Goal: Information Seeking & Learning: Learn about a topic

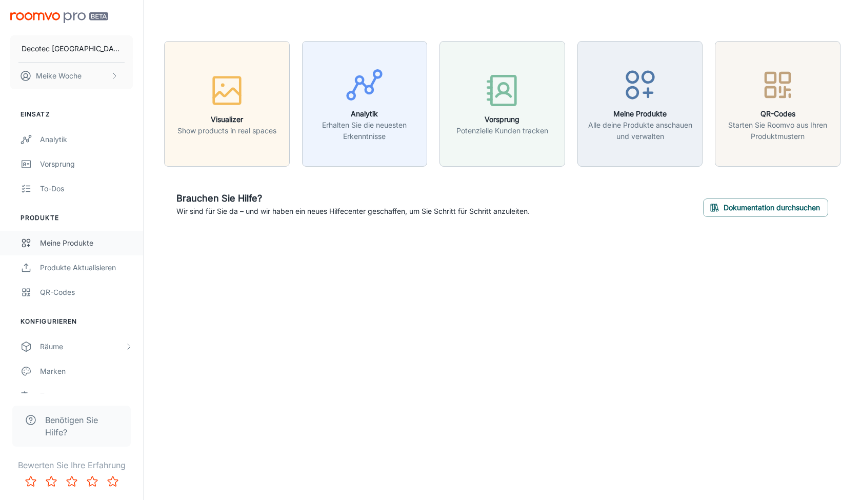
click at [112, 242] on div "Meine Produkte" at bounding box center [86, 242] width 93 height 11
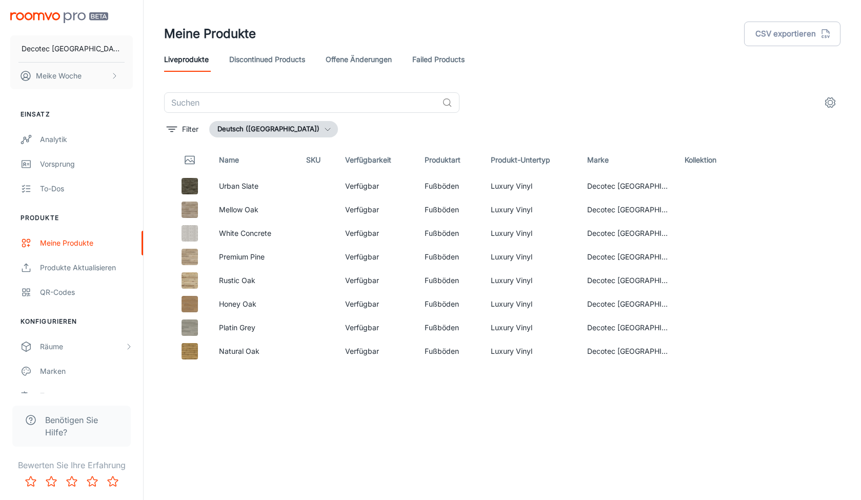
drag, startPoint x: 385, startPoint y: 74, endPoint x: 386, endPoint y: 65, distance: 9.4
click at [385, 71] on header "Meine Produkte CSV exportieren Liveprodukte Discontinued Products offene Änderu…" at bounding box center [502, 46] width 701 height 92
click at [386, 65] on link "offene Änderungen" at bounding box center [359, 59] width 66 height 25
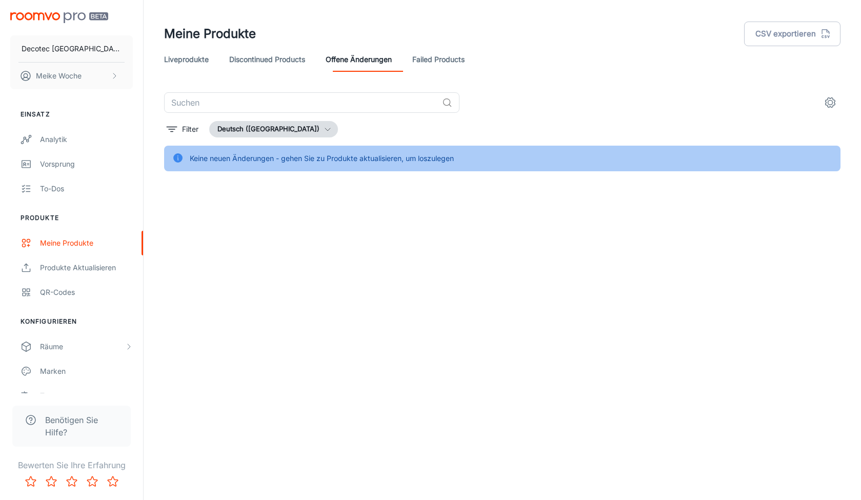
click at [277, 63] on link "Discontinued Products" at bounding box center [267, 59] width 76 height 25
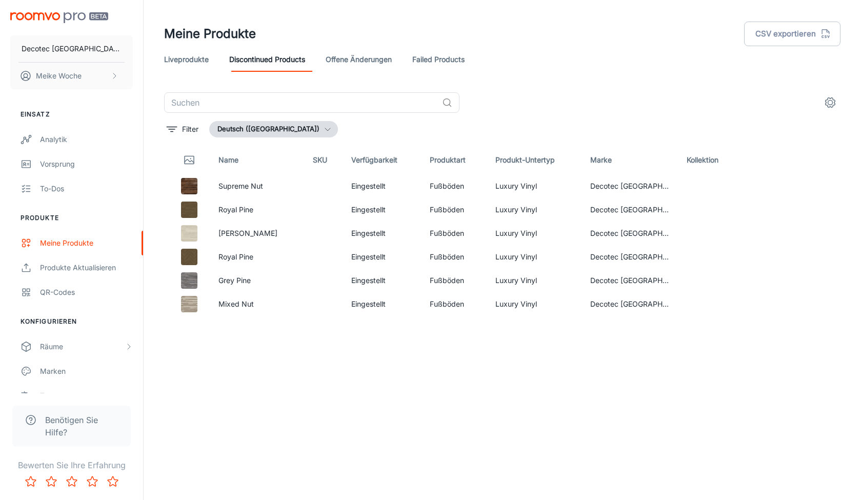
click at [465, 62] on link "Failed Products" at bounding box center [438, 59] width 52 height 25
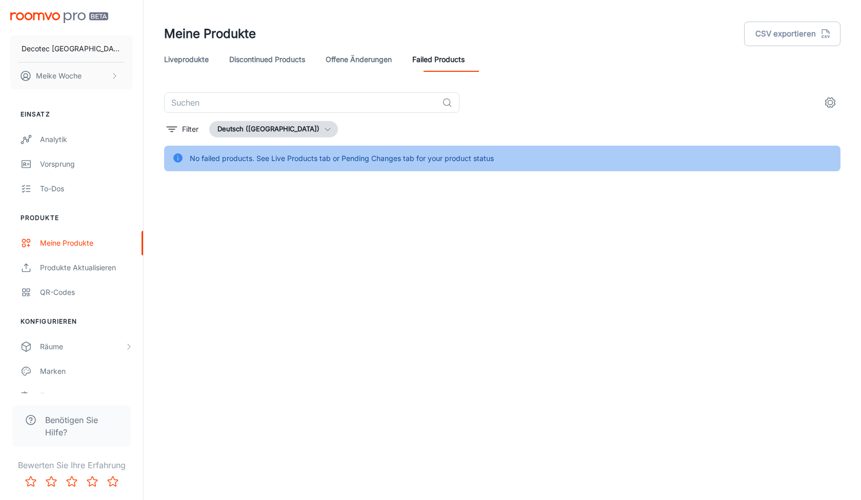
drag, startPoint x: 217, startPoint y: 51, endPoint x: 210, endPoint y: 56, distance: 8.8
click at [214, 52] on div "Liveprodukte Discontinued Products offene Änderungen Failed Products" at bounding box center [502, 59] width 676 height 25
drag, startPoint x: 210, startPoint y: 56, endPoint x: 215, endPoint y: 56, distance: 5.7
click at [209, 56] on link "Liveprodukte" at bounding box center [186, 59] width 45 height 25
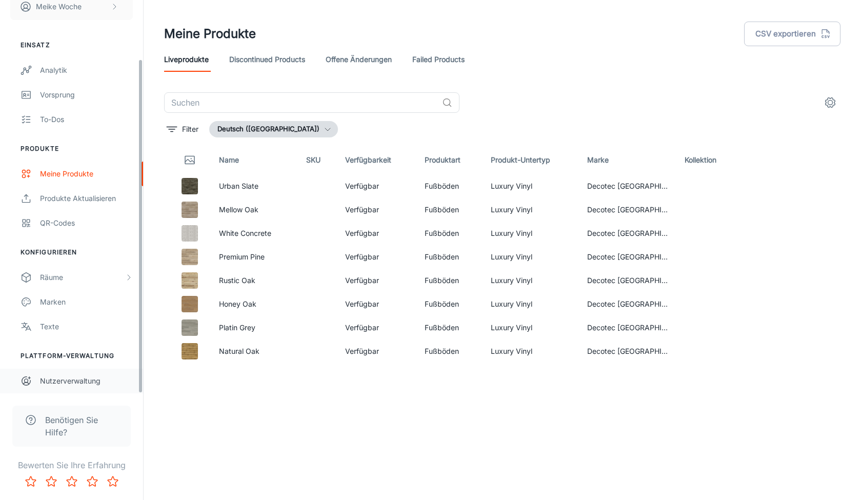
scroll to position [69, 0]
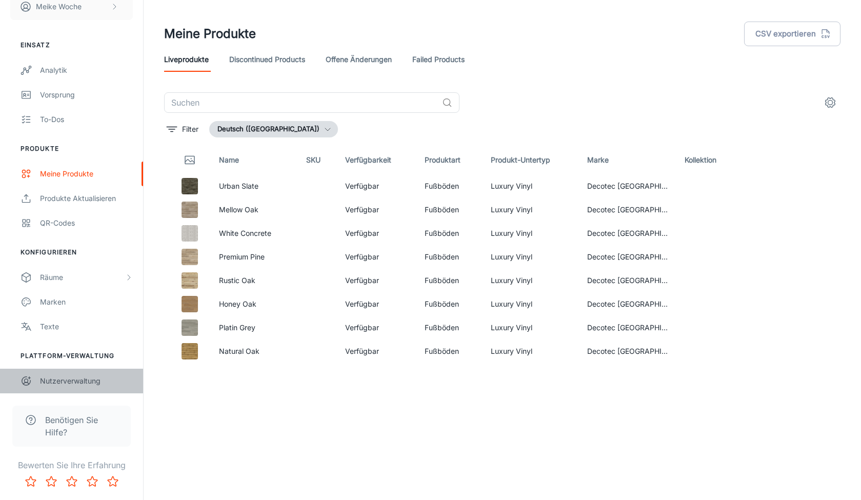
click at [69, 383] on div "Nutzerverwaltung" at bounding box center [86, 380] width 93 height 11
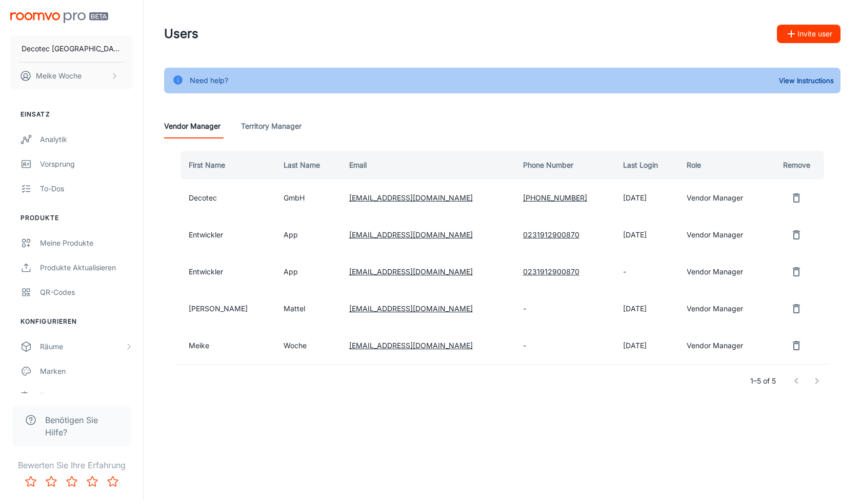
click at [76, 21] on img "scrollable content" at bounding box center [59, 17] width 98 height 11
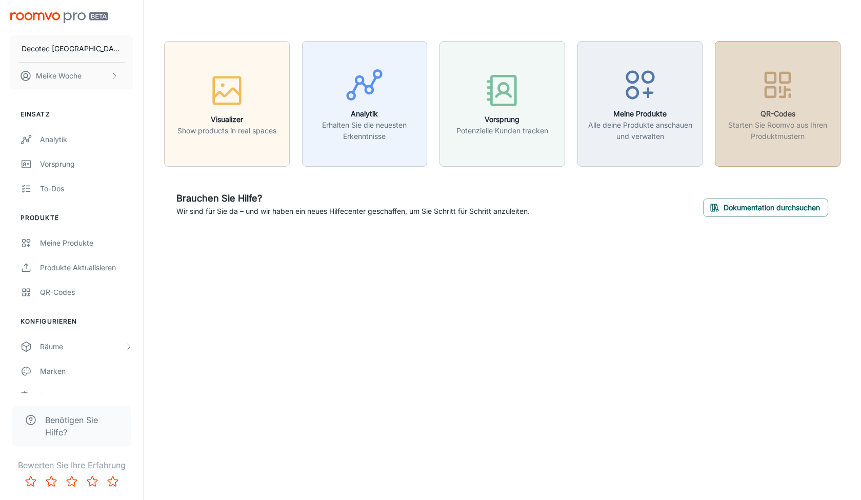
click at [743, 127] on p "Starten Sie Roomvo aus Ihren Produktmustern" at bounding box center [777, 130] width 112 height 23
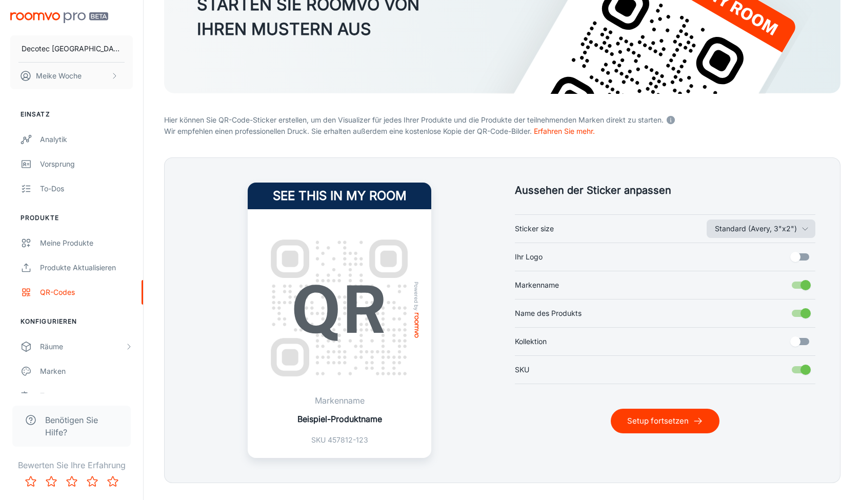
scroll to position [126, 0]
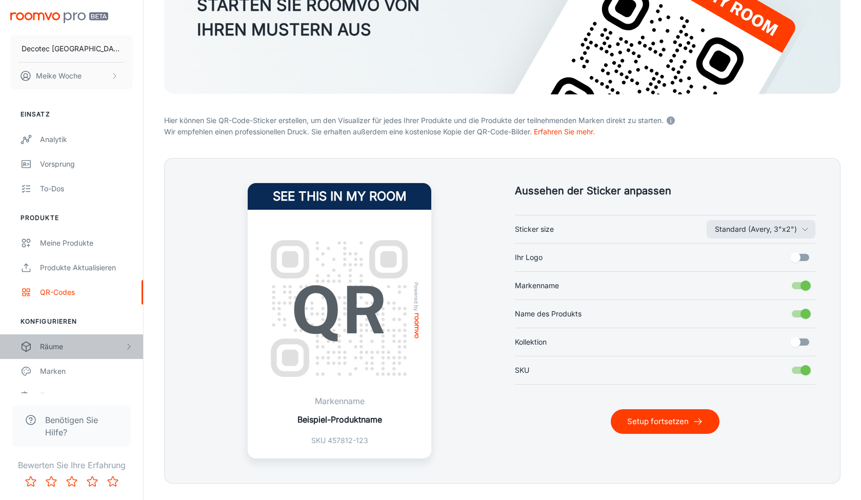
click at [63, 348] on div "Räume" at bounding box center [82, 346] width 85 height 11
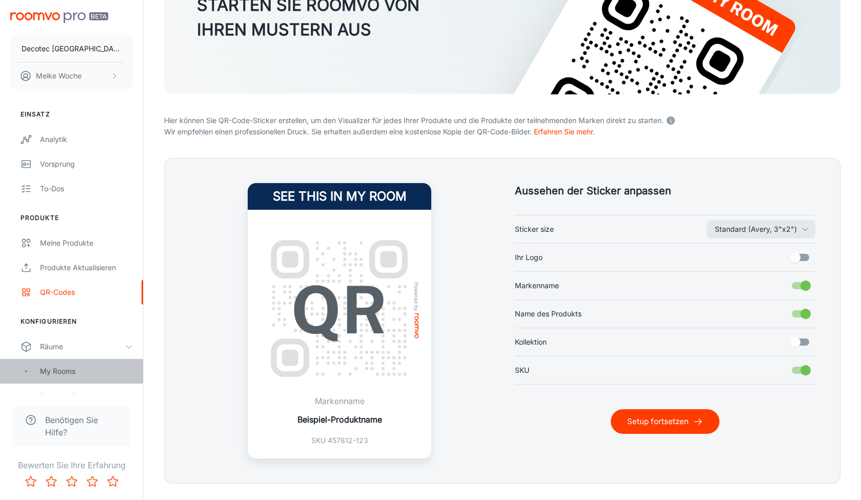
click at [64, 368] on div "My Rooms" at bounding box center [86, 371] width 93 height 11
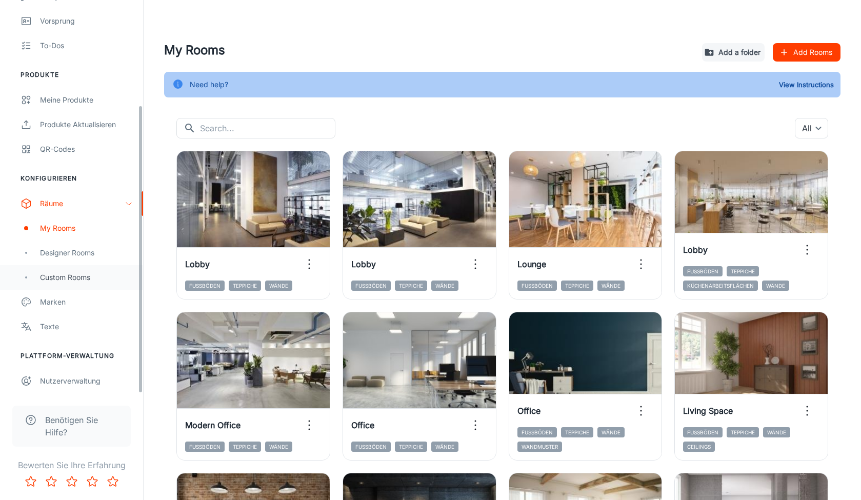
scroll to position [143, 0]
click at [55, 178] on li "Konfigurieren" at bounding box center [71, 178] width 143 height 9
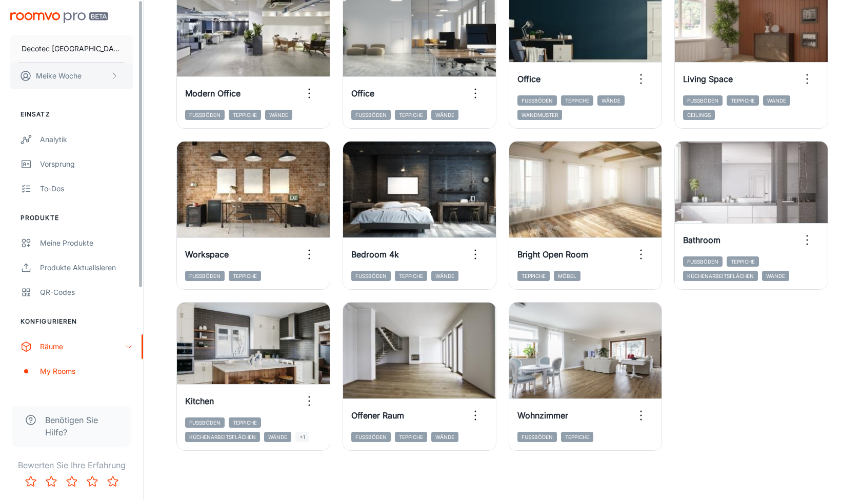
scroll to position [0, 0]
click at [69, 50] on p "Decotec [GEOGRAPHIC_DATA]" at bounding box center [72, 48] width 100 height 11
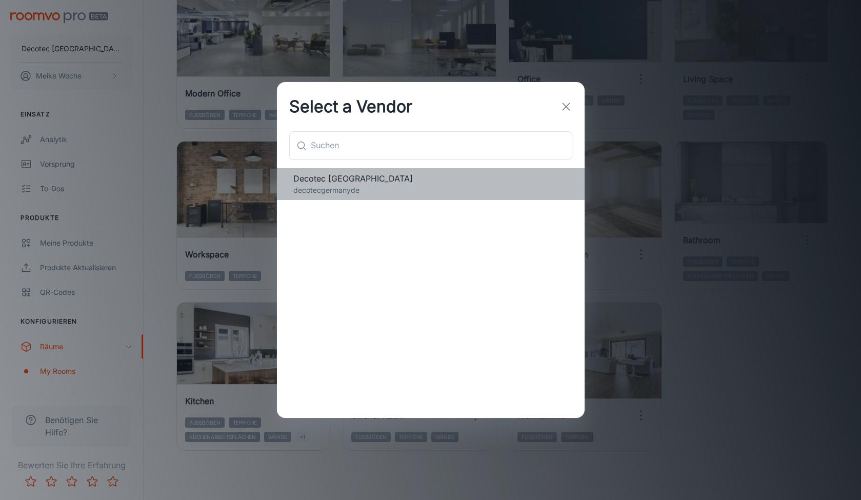
click at [311, 173] on span "Decotec [GEOGRAPHIC_DATA]" at bounding box center [430, 178] width 275 height 12
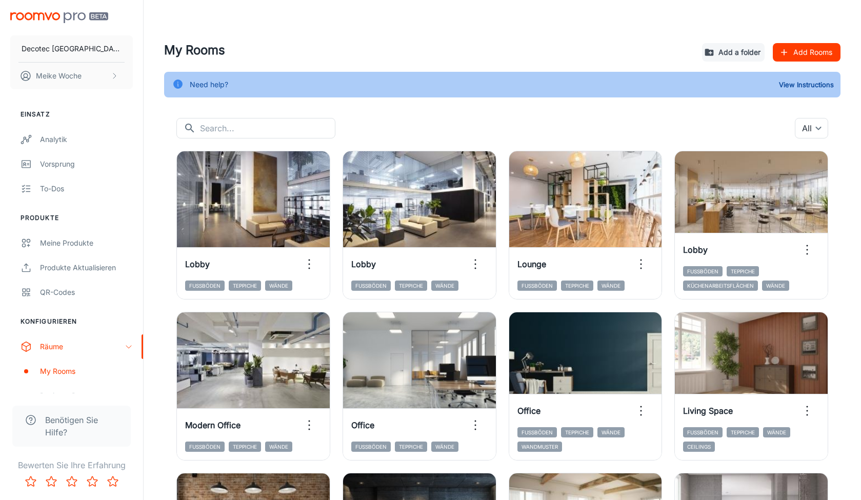
click at [43, 17] on img "scrollable content" at bounding box center [59, 17] width 98 height 11
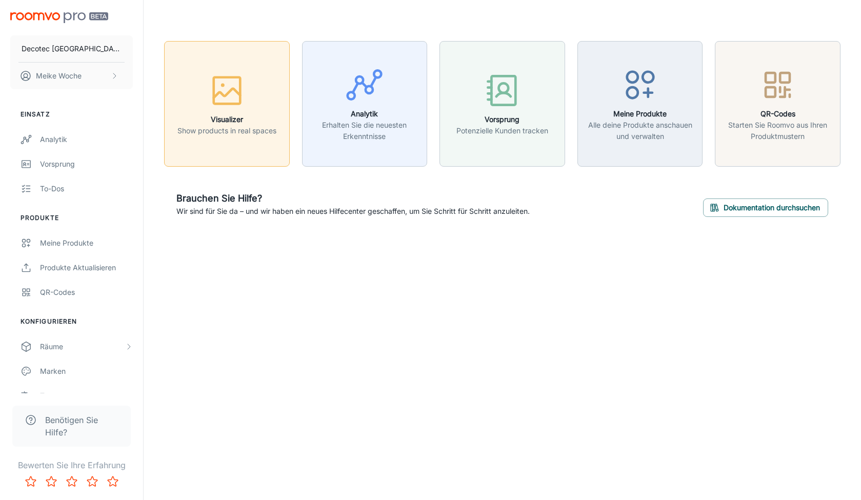
click at [257, 139] on button "Visualizer Show products in real spaces" at bounding box center [227, 104] width 126 height 126
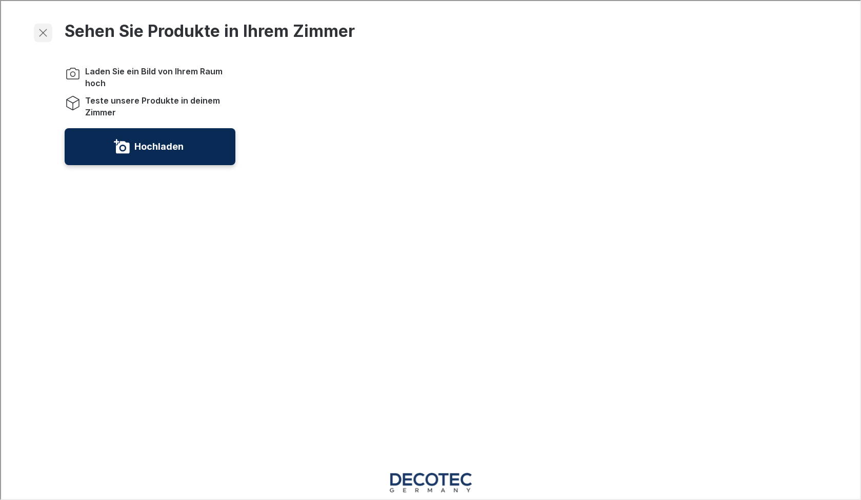
click at [35, 29] on button "button" at bounding box center [42, 32] width 18 height 18
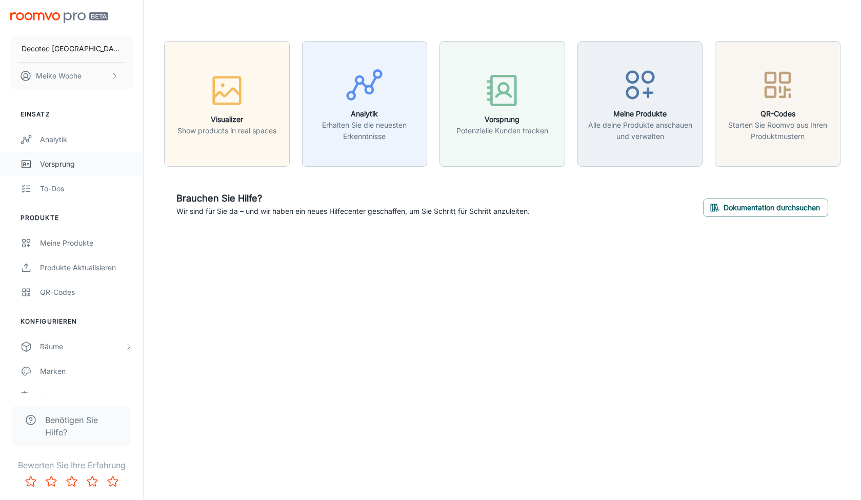
click at [96, 169] on div "Vorsprung" at bounding box center [86, 163] width 93 height 11
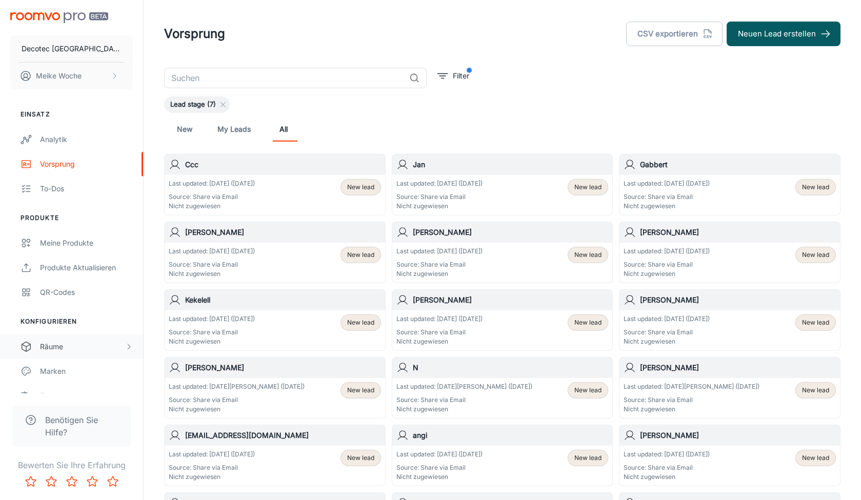
click at [58, 344] on div "Räume" at bounding box center [82, 346] width 85 height 11
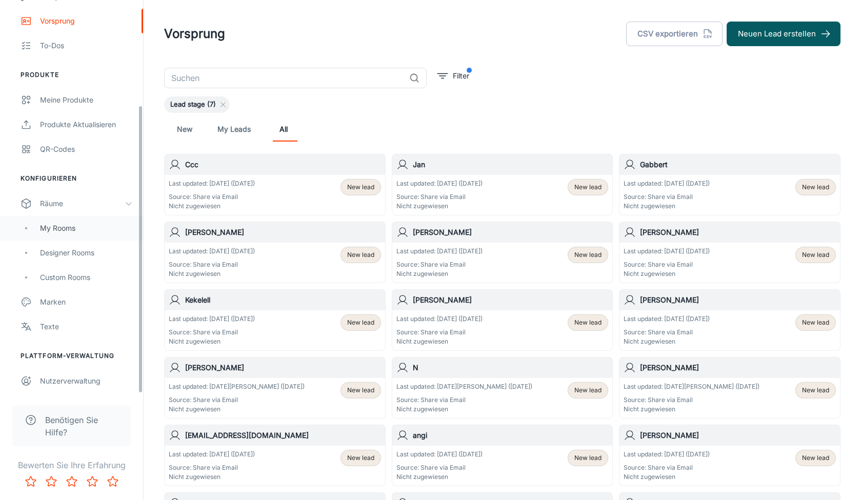
scroll to position [143, 0]
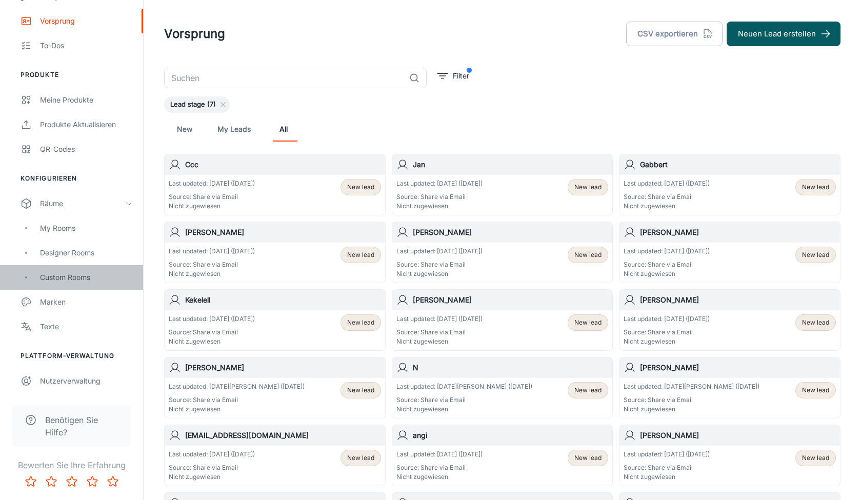
click at [69, 278] on div "Custom Rooms" at bounding box center [86, 277] width 93 height 11
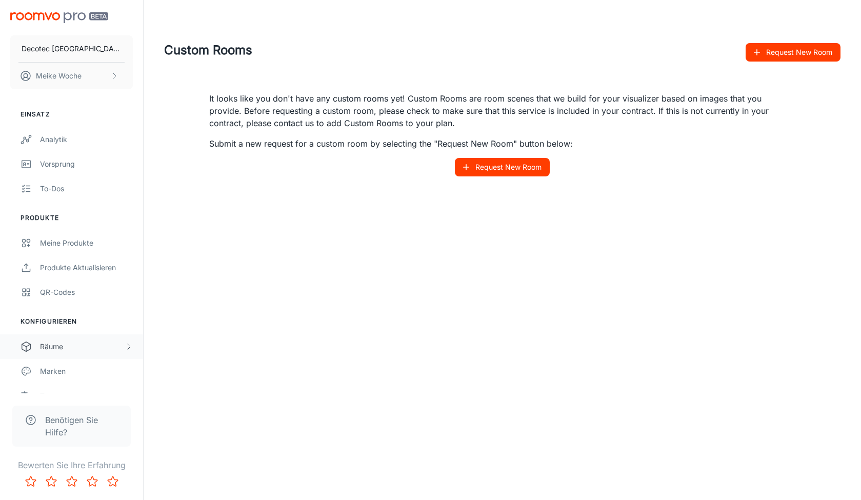
click at [64, 341] on div "Räume" at bounding box center [82, 346] width 85 height 11
click at [61, 366] on div "My Rooms" at bounding box center [86, 371] width 93 height 11
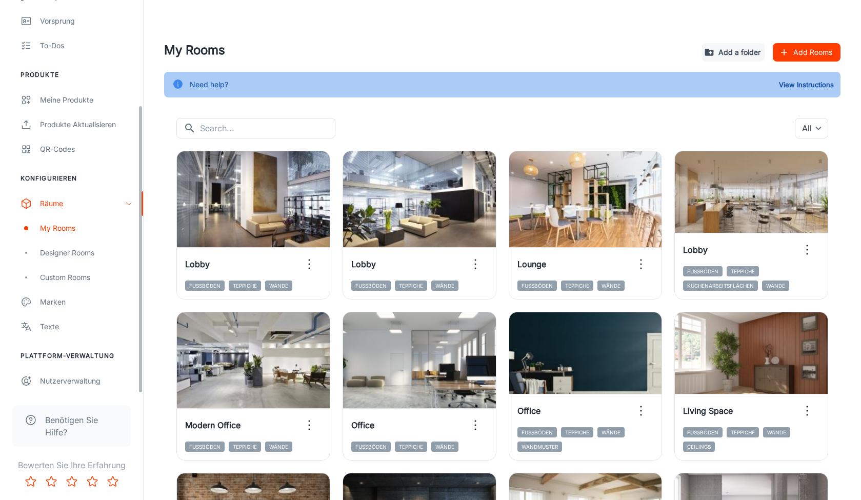
scroll to position [143, 0]
click at [46, 328] on div "Texte" at bounding box center [86, 326] width 93 height 11
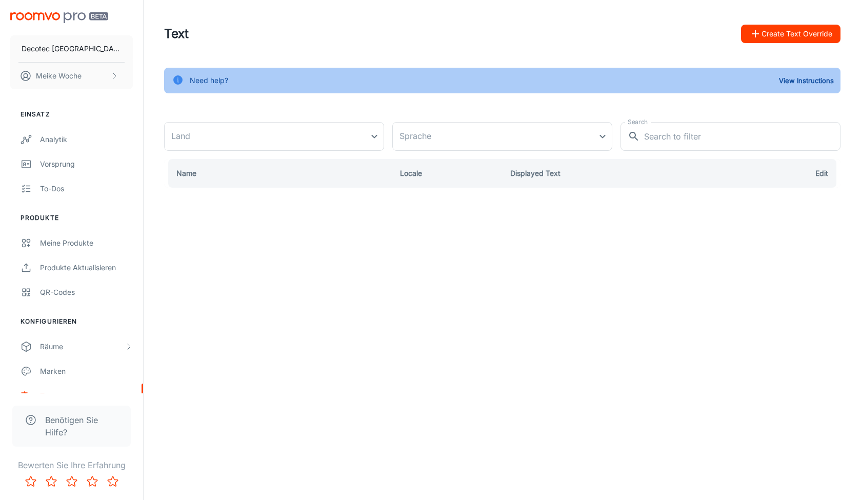
type input "[GEOGRAPHIC_DATA]"
type input "de-de"
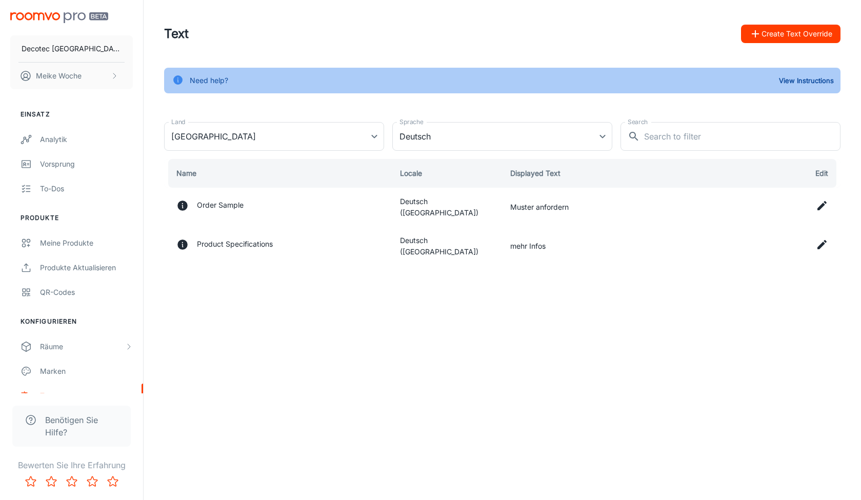
click at [555, 206] on td "Muster anfordern" at bounding box center [616, 207] width 228 height 39
click at [81, 52] on p "Decotec [GEOGRAPHIC_DATA]" at bounding box center [72, 48] width 100 height 11
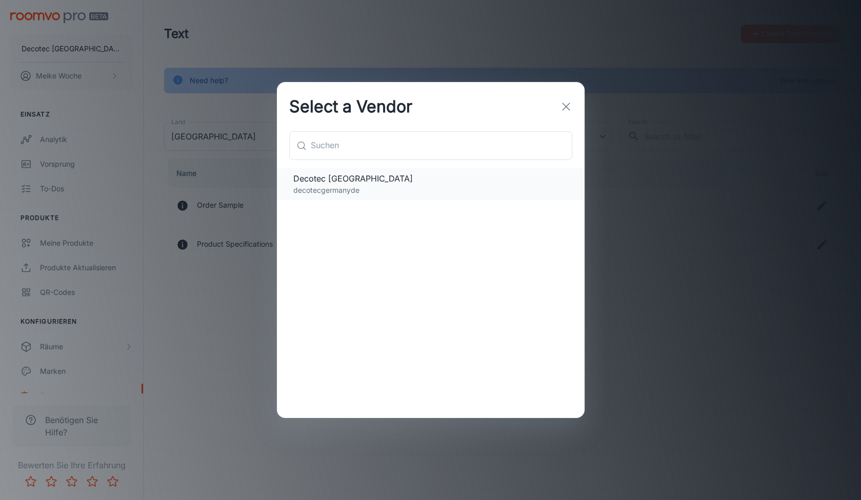
drag, startPoint x: 411, startPoint y: 194, endPoint x: 425, endPoint y: 182, distance: 18.9
click at [411, 194] on p "decotecgermanyde" at bounding box center [430, 190] width 275 height 11
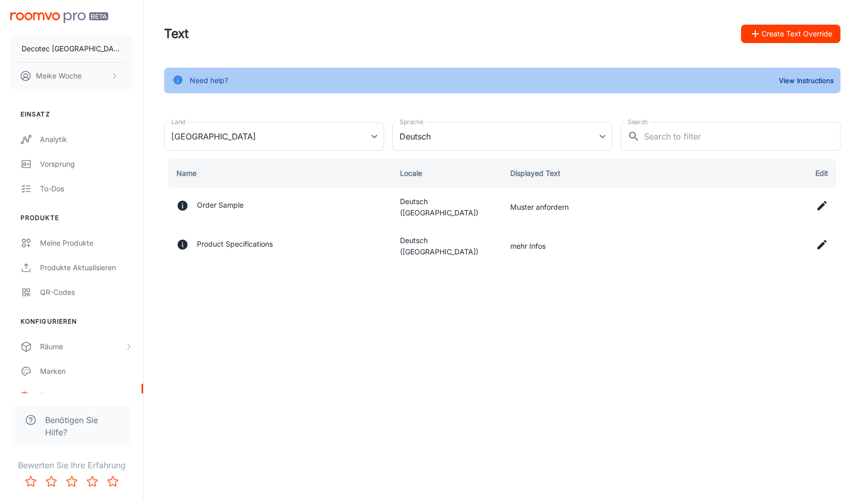
click at [559, 103] on div "Need help? View Instructions Land Deutschland Deutschland Land Sprache Deutsch …" at bounding box center [502, 167] width 701 height 198
click at [45, 14] on img "scrollable content" at bounding box center [59, 17] width 98 height 11
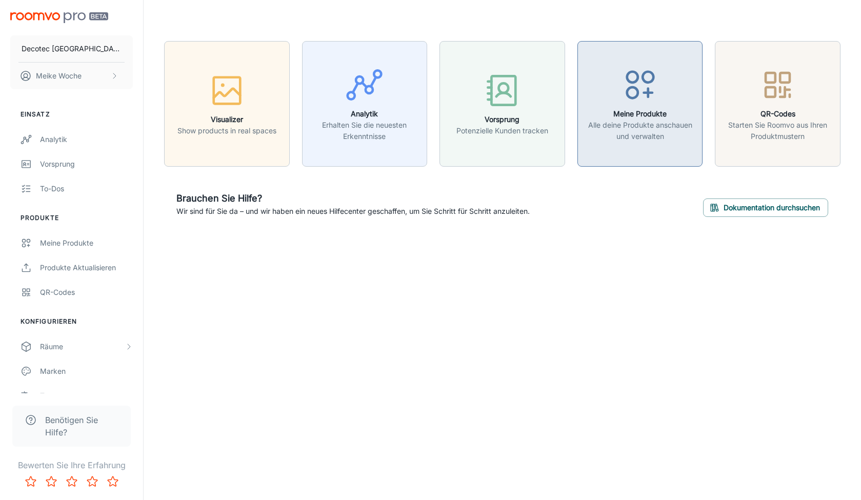
click at [634, 124] on p "Alle deine Produkte anschauen und verwalten" at bounding box center [640, 130] width 112 height 23
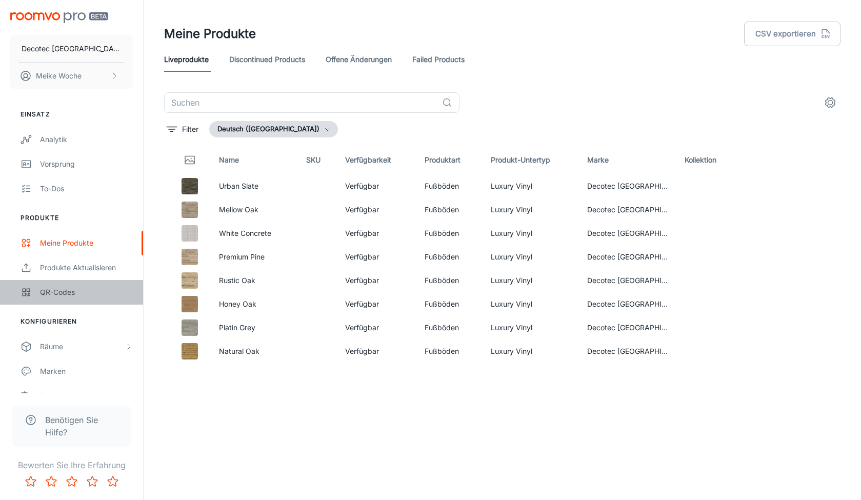
click at [74, 293] on div "QR-Codes" at bounding box center [86, 292] width 93 height 11
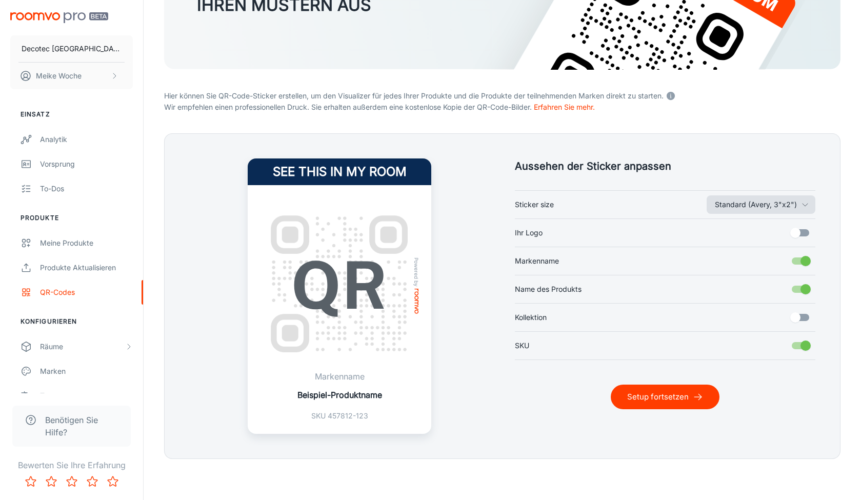
scroll to position [150, 0]
click at [805, 208] on icon "button" at bounding box center [805, 204] width 8 height 8
click at [810, 157] on div at bounding box center [430, 250] width 861 height 500
click at [634, 393] on button "Setup fortsetzen" at bounding box center [665, 397] width 109 height 25
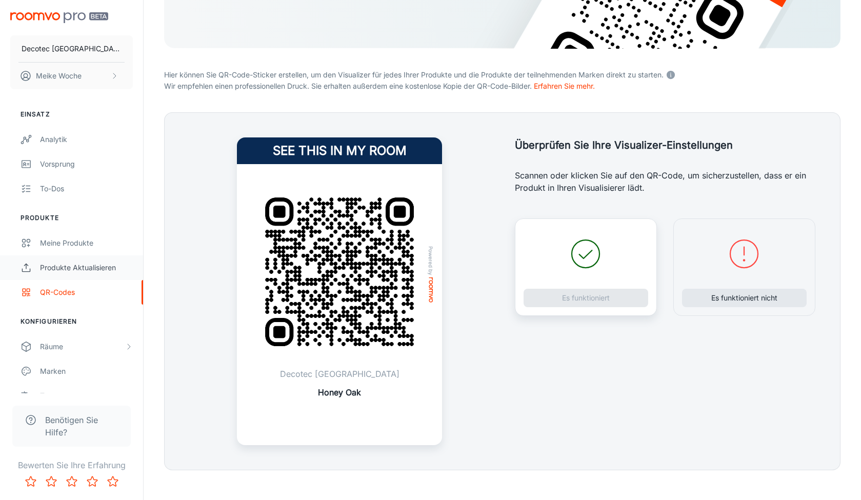
scroll to position [169, 0]
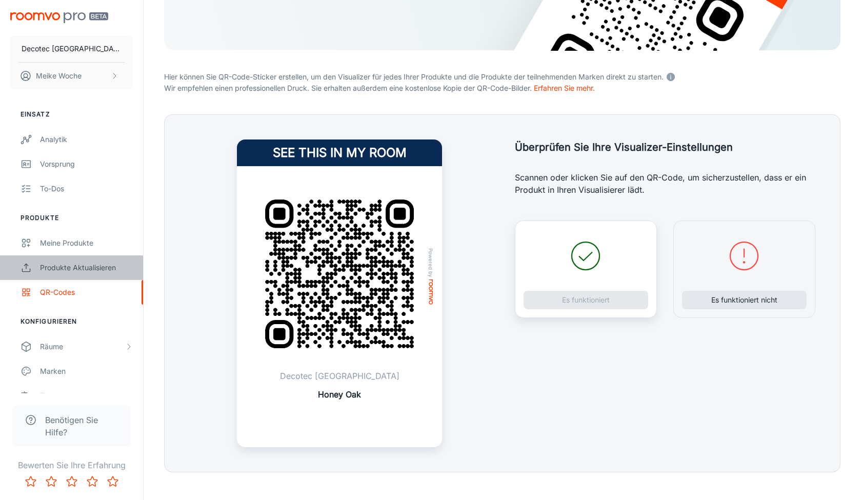
click at [77, 269] on div "Produkte aktualisieren" at bounding box center [86, 267] width 93 height 11
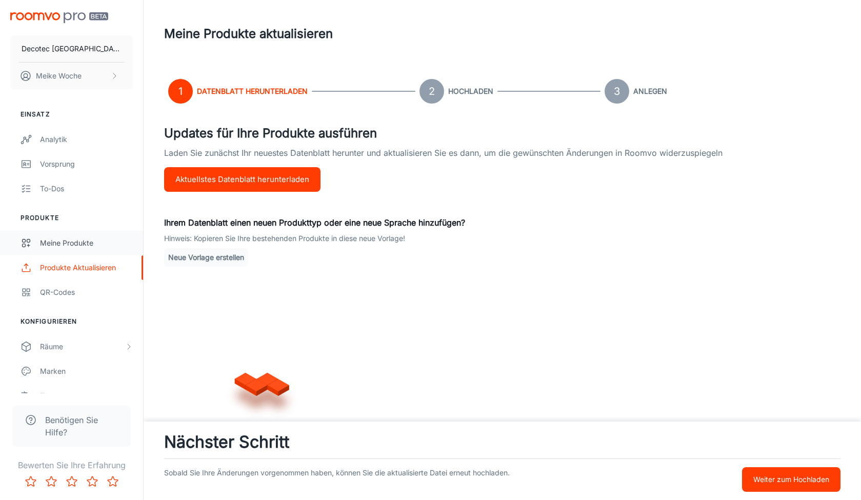
click at [93, 242] on div "Meine Produkte" at bounding box center [86, 242] width 93 height 11
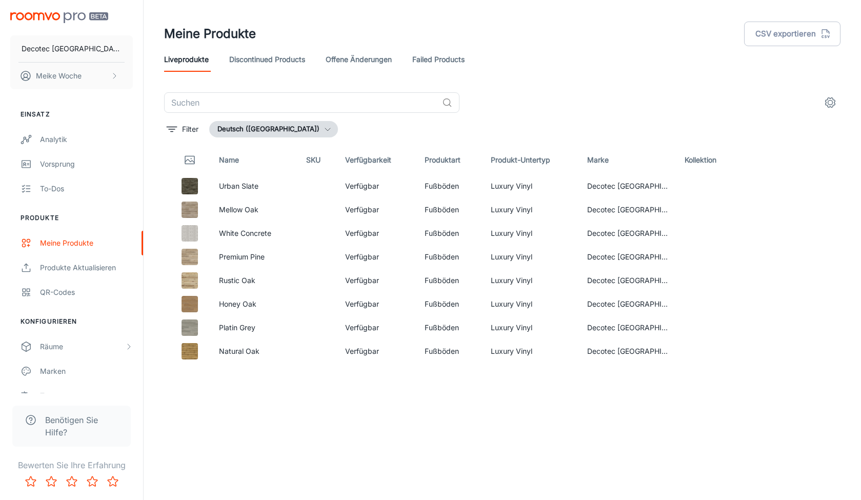
click at [77, 318] on li "Konfigurieren" at bounding box center [71, 321] width 143 height 9
click at [67, 320] on li "Konfigurieren" at bounding box center [71, 321] width 143 height 9
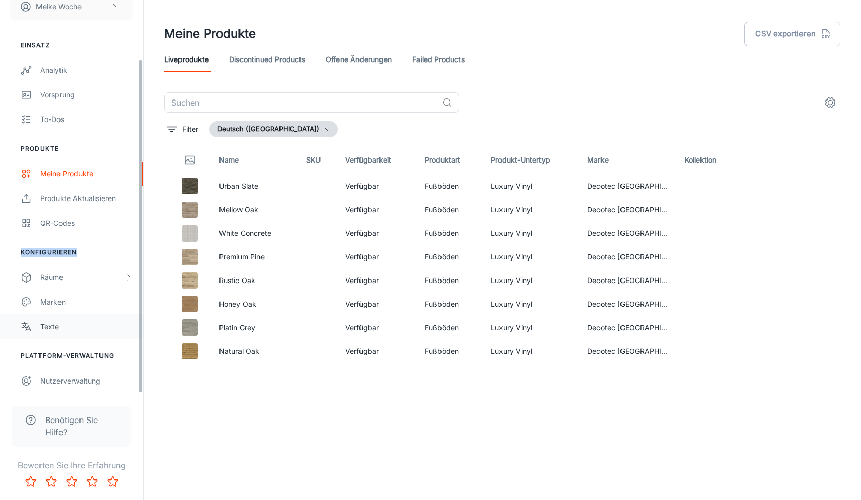
scroll to position [69, 0]
click at [68, 358] on li "Plattform-Verwaltung" at bounding box center [71, 355] width 143 height 9
click at [63, 384] on div "Nutzerverwaltung" at bounding box center [86, 380] width 93 height 11
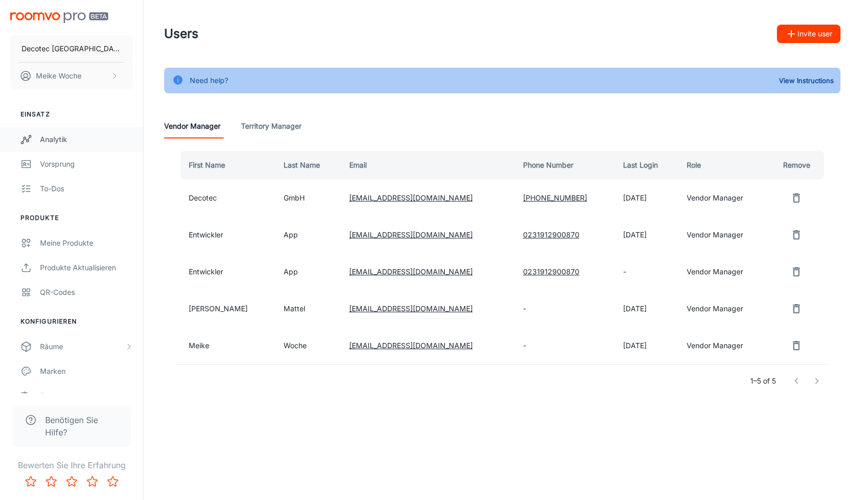
click at [53, 129] on link "Analytik" at bounding box center [71, 139] width 143 height 25
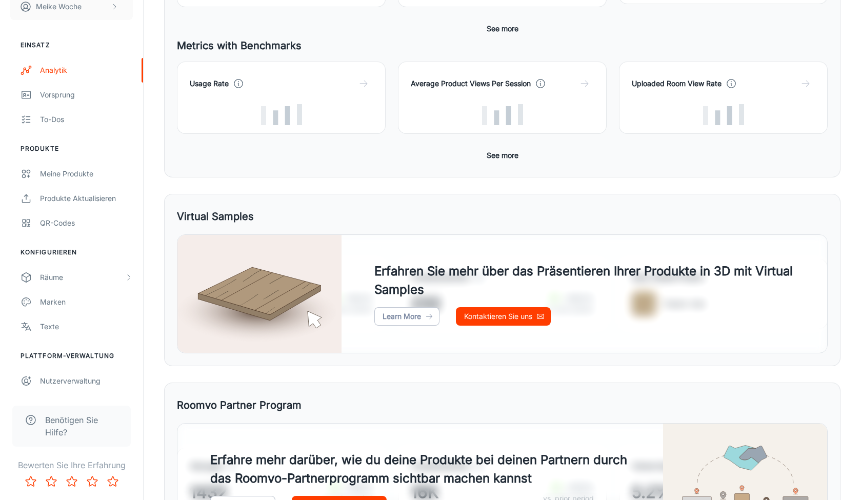
scroll to position [263, 0]
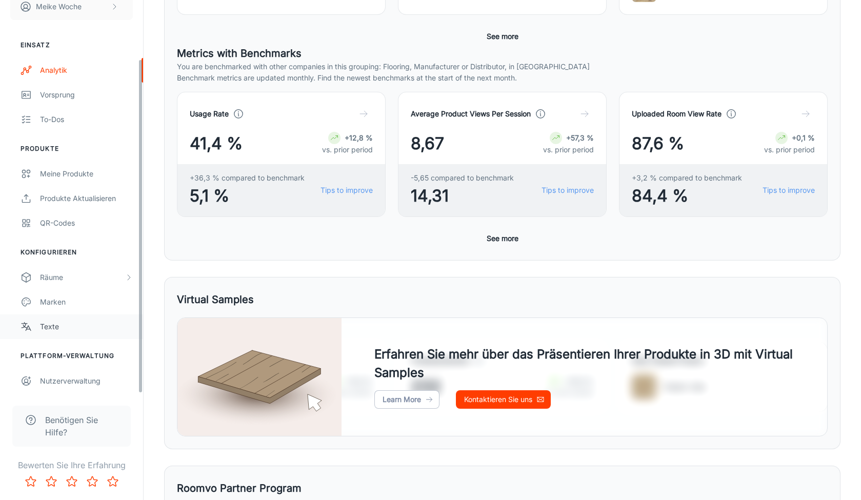
click at [50, 326] on div "Texte" at bounding box center [86, 326] width 93 height 11
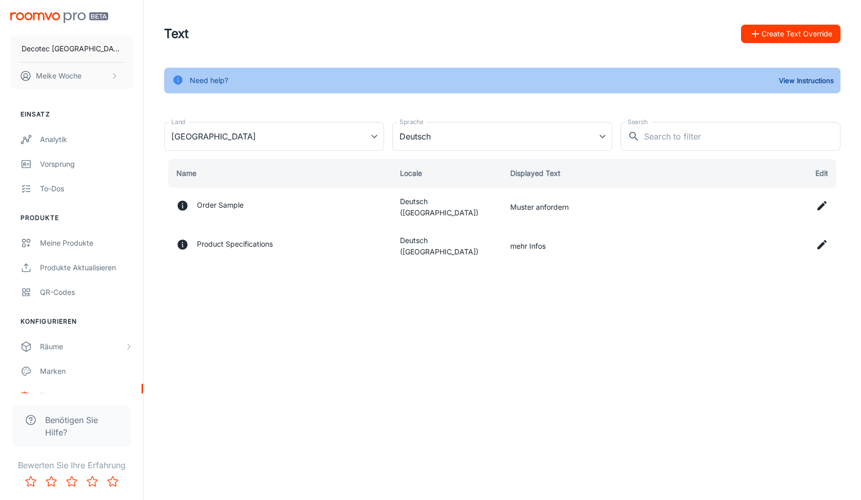
click at [806, 36] on button "Create Text Override" at bounding box center [790, 34] width 99 height 18
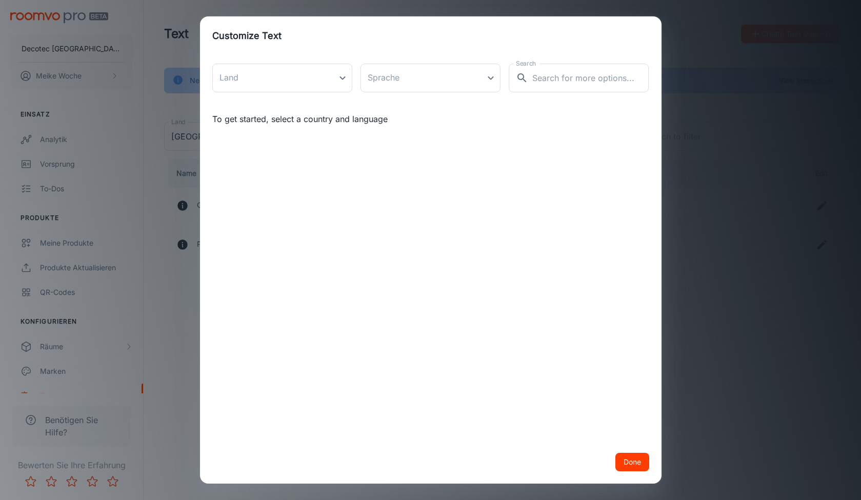
click at [732, 185] on div "Customize Text Land ​ Land Sprache ​ Sprache Search ​ Search To get started, se…" at bounding box center [430, 250] width 861 height 500
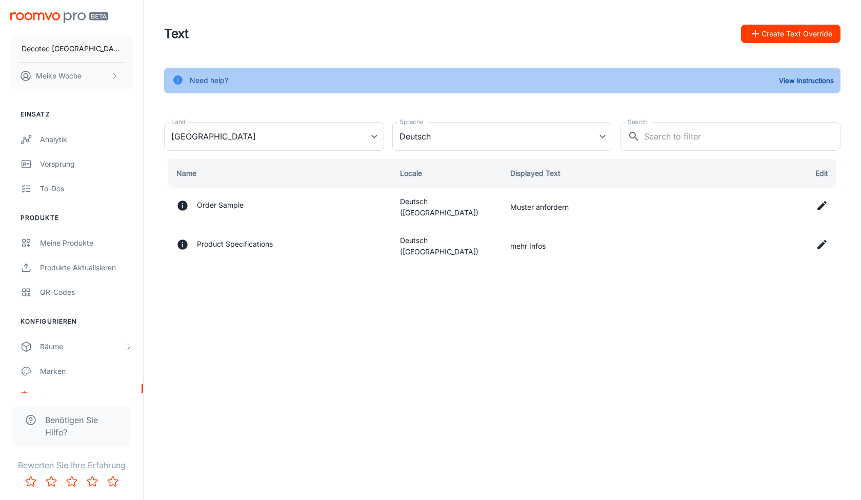
click at [326, 78] on div "Need help? View Instructions" at bounding box center [502, 81] width 676 height 26
click at [785, 80] on button "View Instructions" at bounding box center [806, 80] width 60 height 15
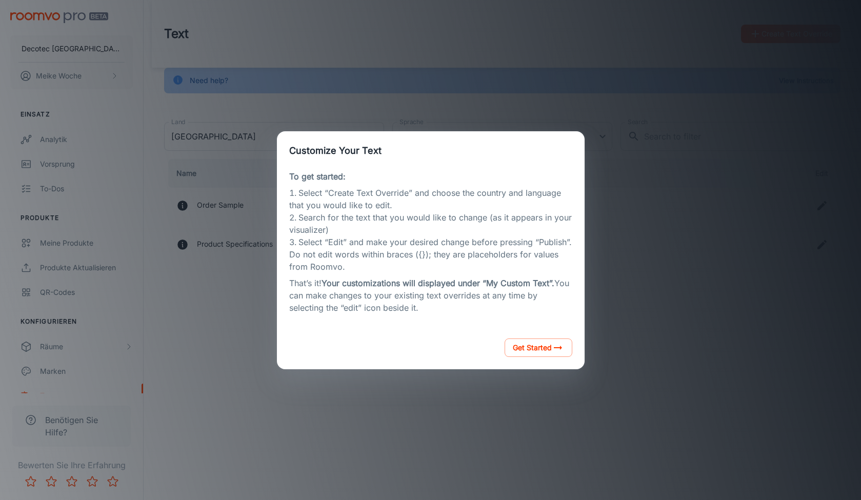
click at [535, 372] on div "Customize Your Text To get started: Select “Create Text Override” and choose th…" at bounding box center [430, 249] width 836 height 475
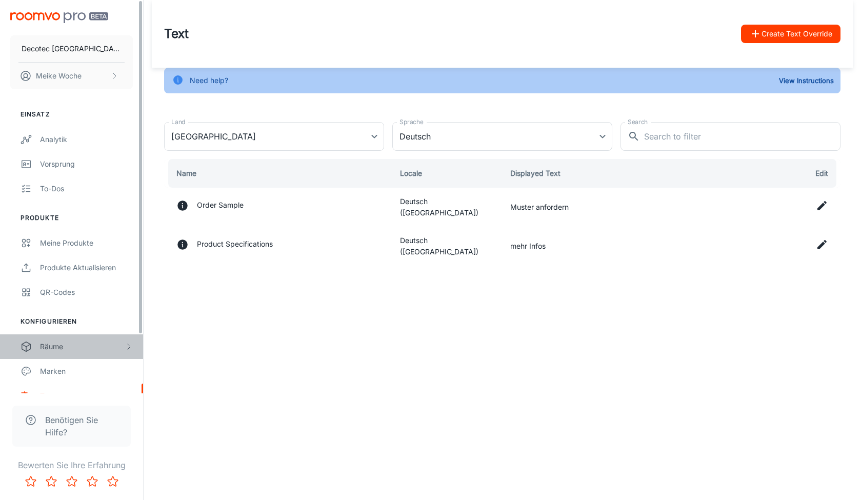
click at [73, 339] on div "Räume" at bounding box center [71, 346] width 143 height 25
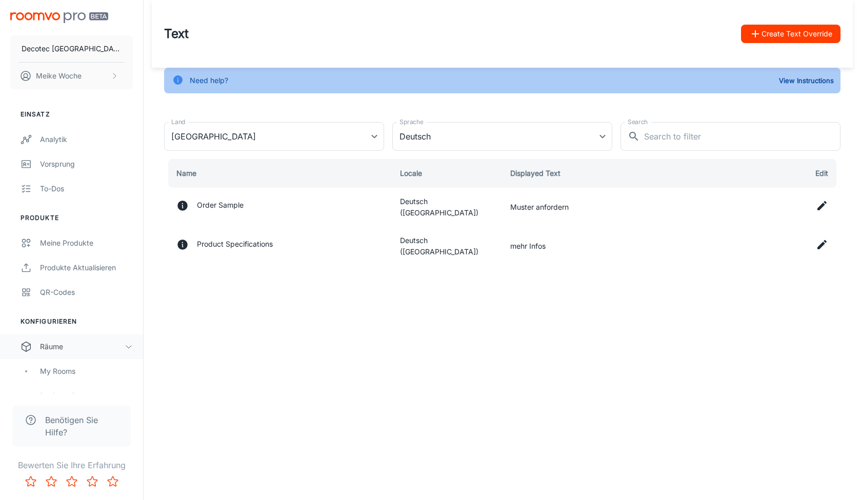
scroll to position [78, 0]
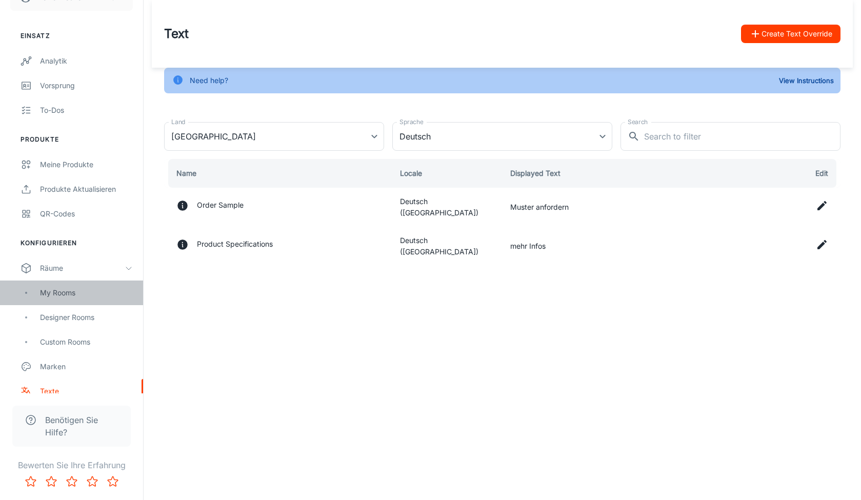
click at [62, 287] on div "My Rooms" at bounding box center [86, 292] width 93 height 11
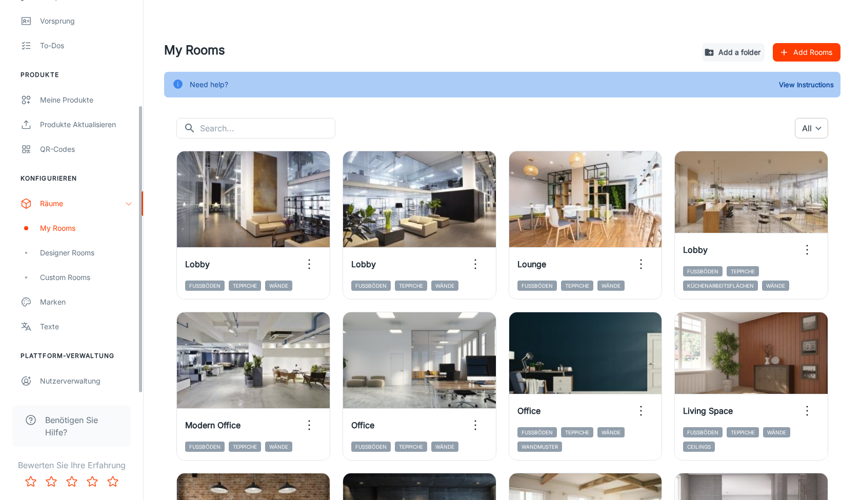
scroll to position [143, 0]
click at [53, 273] on div "Custom Rooms" at bounding box center [86, 277] width 93 height 11
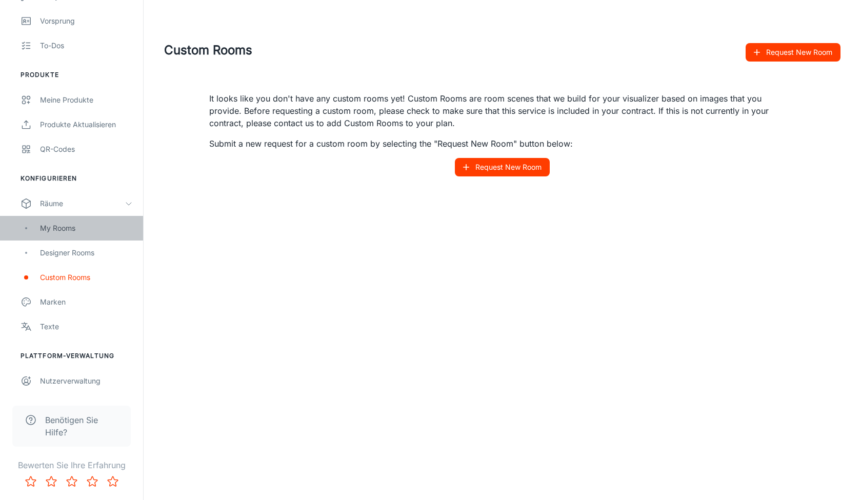
click at [64, 224] on div "My Rooms" at bounding box center [86, 228] width 93 height 11
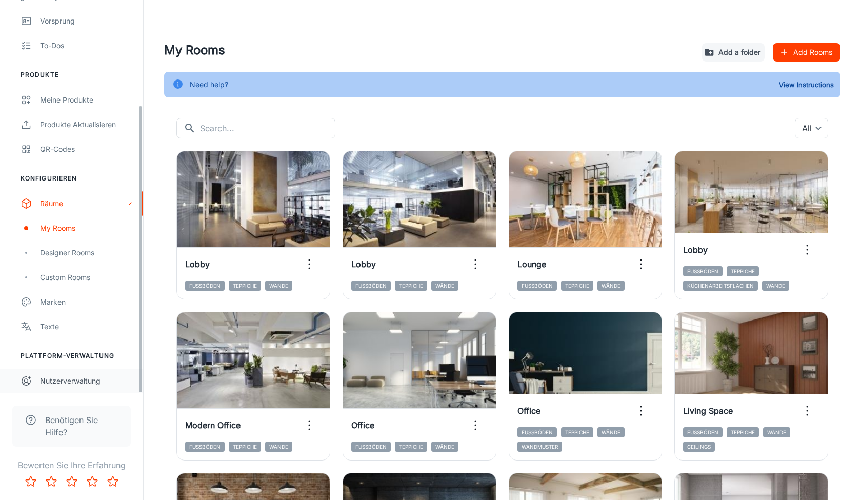
click at [55, 374] on link "Nutzerverwaltung" at bounding box center [71, 381] width 143 height 25
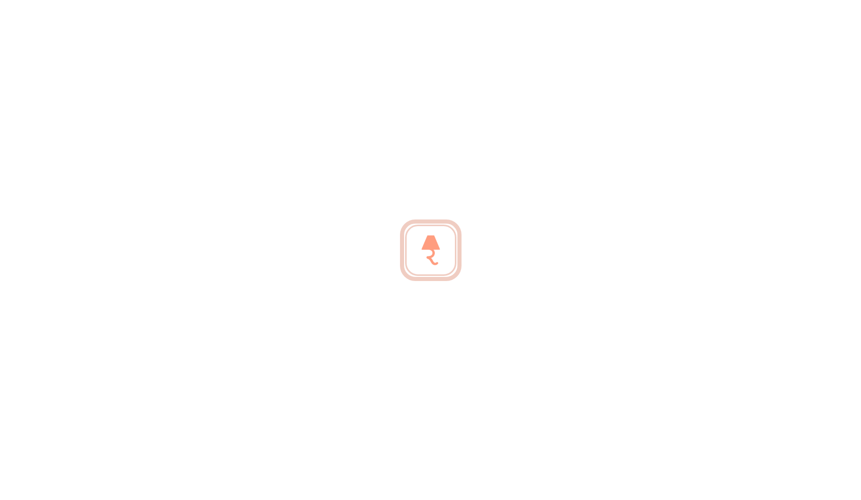
scroll to position [143, 0]
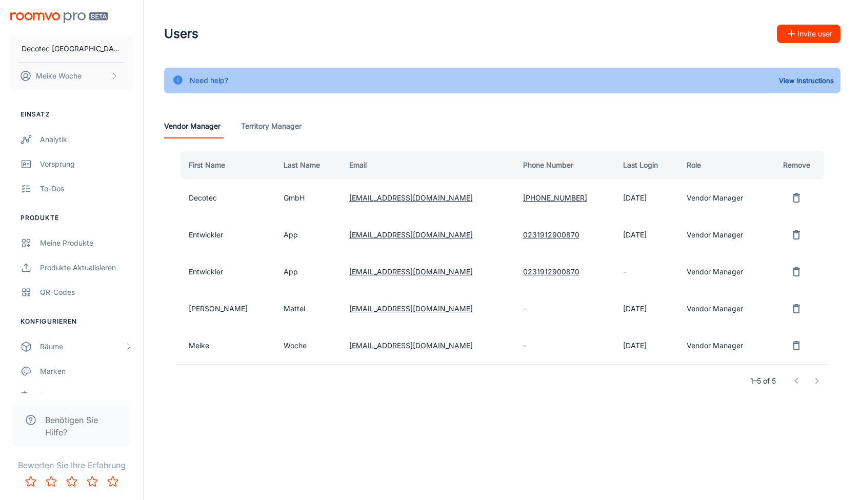
click at [709, 345] on td "Vendor Manager" at bounding box center [723, 345] width 90 height 37
click at [515, 345] on td "-" at bounding box center [565, 345] width 100 height 37
click at [283, 129] on Manager "Territory Manager" at bounding box center [271, 126] width 61 height 25
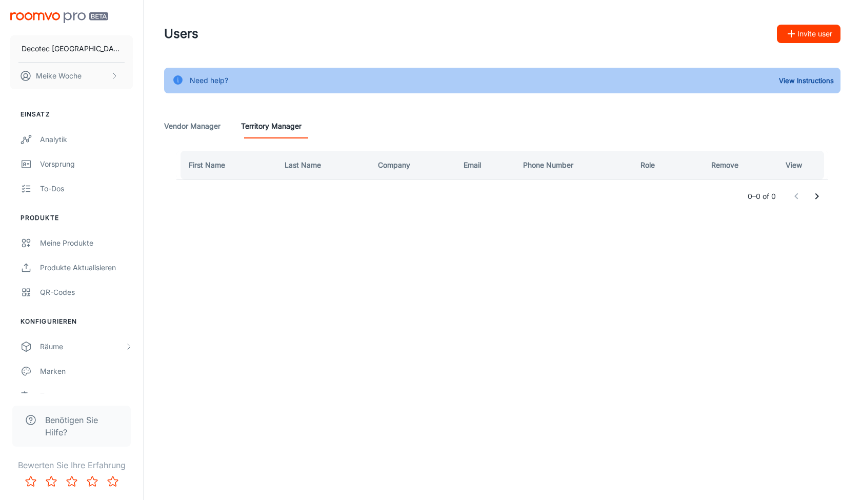
drag, startPoint x: 354, startPoint y: 135, endPoint x: 196, endPoint y: 128, distance: 158.1
click at [196, 128] on div "Vendor Manager Territory Manager" at bounding box center [502, 126] width 676 height 25
drag, startPoint x: 154, startPoint y: 122, endPoint x: 375, endPoint y: 135, distance: 221.9
click at [370, 133] on div "Need help? View Instructions Vendor Manager Territory Manager First Name Last N…" at bounding box center [502, 146] width 701 height 157
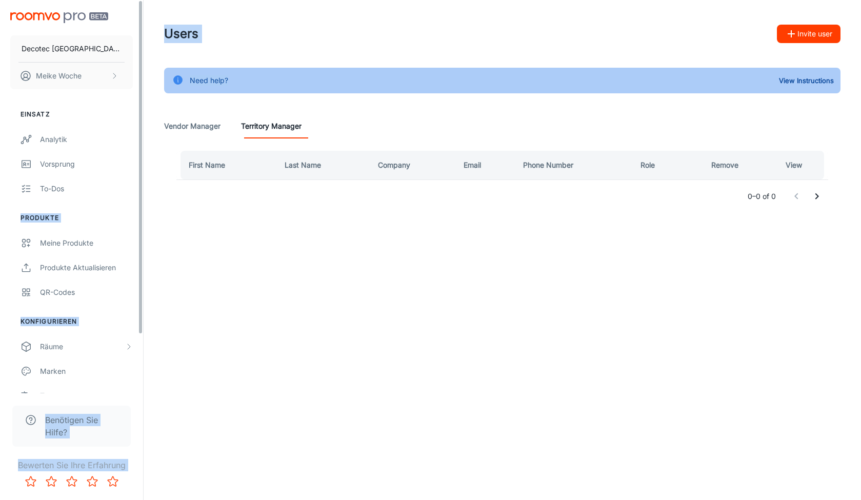
drag, startPoint x: 340, startPoint y: 133, endPoint x: 125, endPoint y: 118, distance: 215.8
click at [125, 118] on div "Decotec Germany Meike Woche Einsatz Analytik Vorsprung To-dos Produkte Meine Pr…" at bounding box center [430, 133] width 861 height 266
click at [166, 126] on Manager "Vendor Manager" at bounding box center [192, 126] width 56 height 25
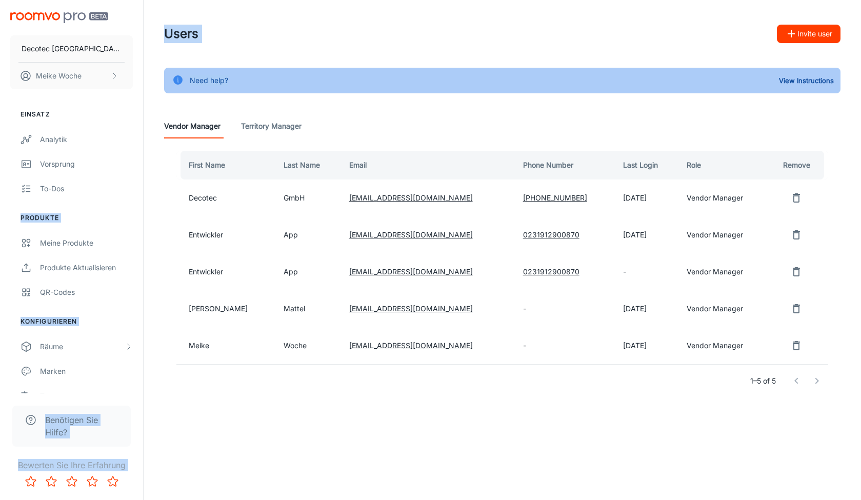
click at [283, 126] on Manager "Territory Manager" at bounding box center [271, 126] width 61 height 25
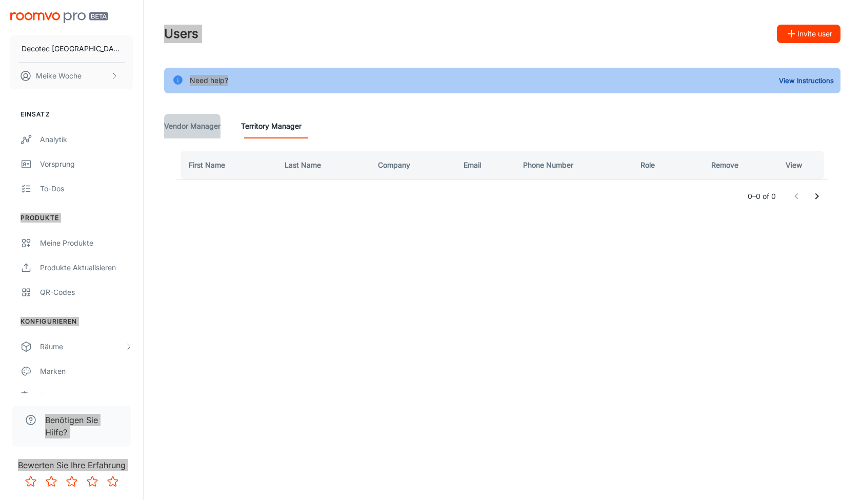
click at [207, 126] on Manager "Vendor Manager" at bounding box center [192, 126] width 56 height 25
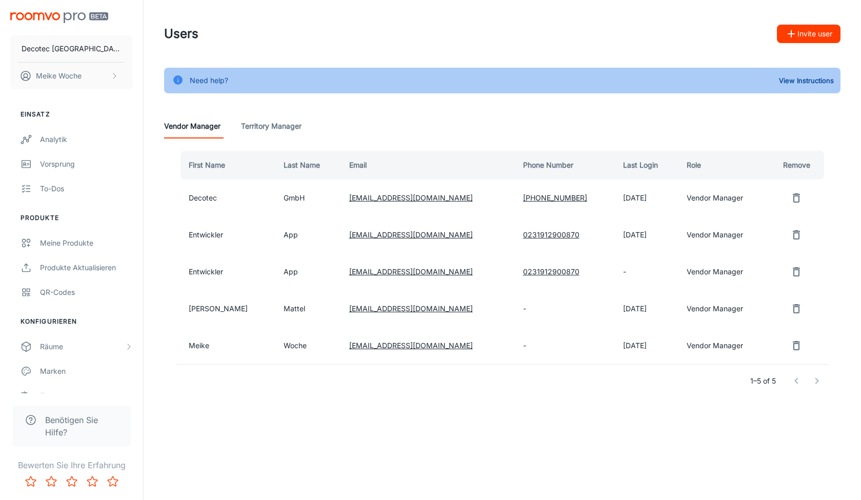
click at [385, 153] on th "Email" at bounding box center [428, 165] width 174 height 29
click at [53, 418] on span "Benötigen Sie Hilfe?" at bounding box center [81, 426] width 73 height 25
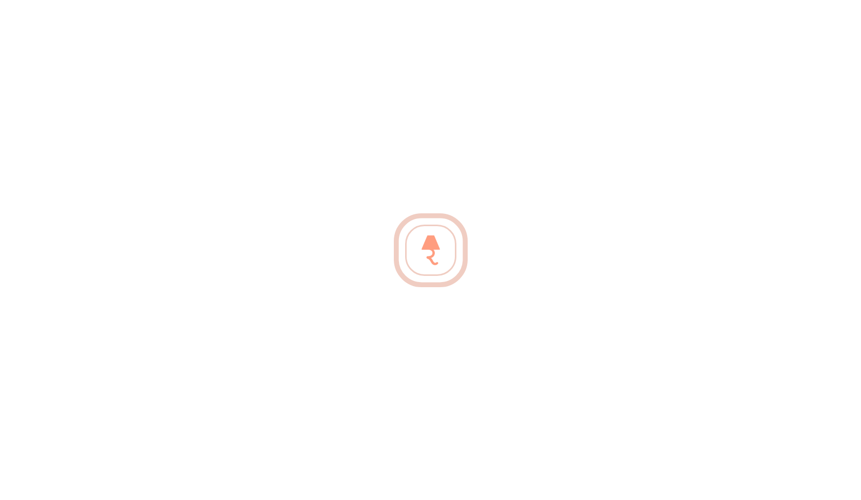
scroll to position [0, 1]
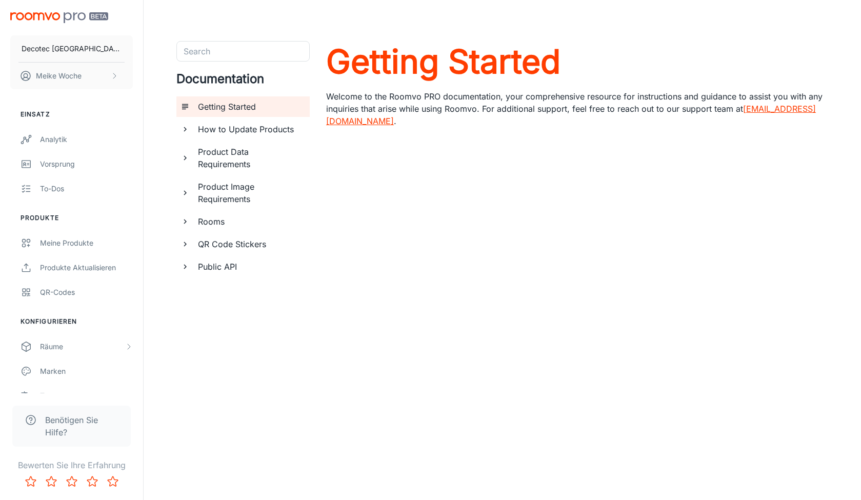
click at [75, 419] on span "Benötigen Sie Hilfe?" at bounding box center [81, 426] width 73 height 25
click at [252, 260] on div "Public API" at bounding box center [250, 266] width 112 height 21
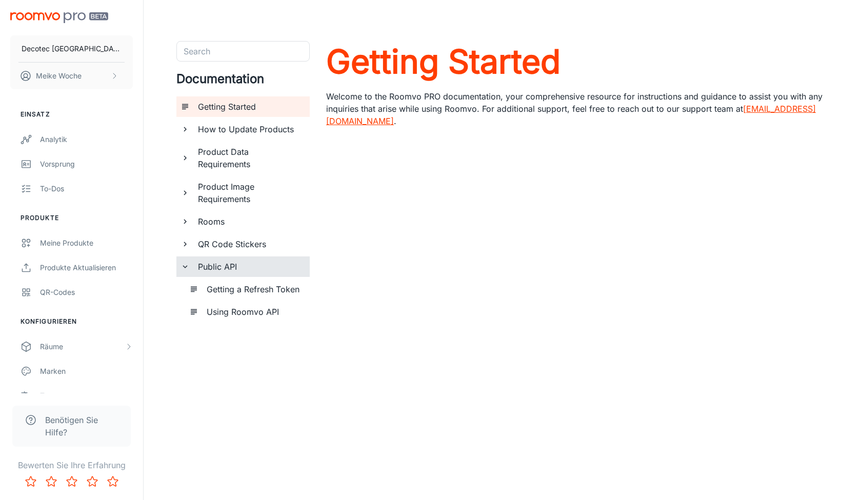
click at [254, 313] on h6 "Using Roomvo API" at bounding box center [254, 312] width 95 height 12
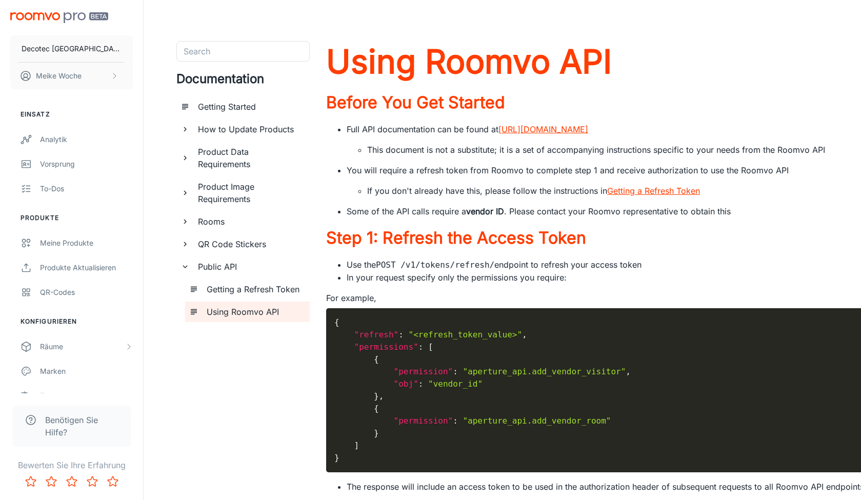
click at [340, 324] on code "{ "refresh" : "<refresh_token_value>" , "permissions" : [ { "permission" : "ape…" at bounding box center [709, 390] width 751 height 148
click at [205, 282] on div "Getting a Refresh Token" at bounding box center [254, 289] width 103 height 21
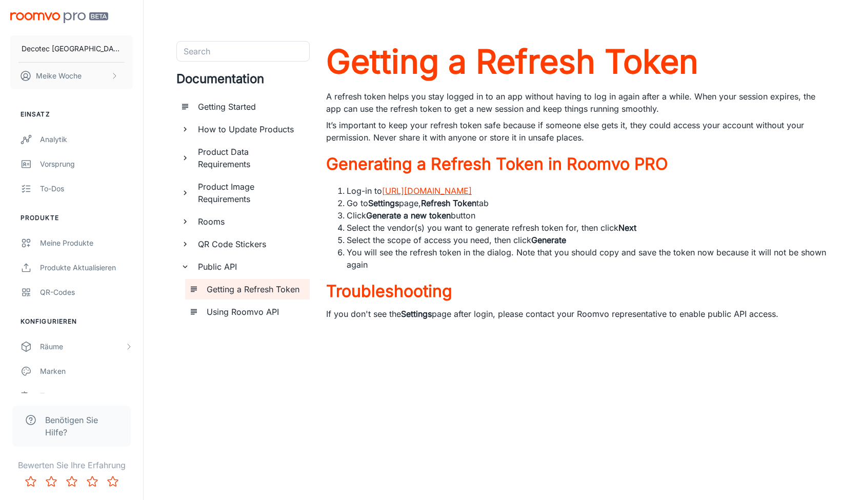
click at [472, 190] on link "[URL][DOMAIN_NAME]" at bounding box center [427, 191] width 90 height 10
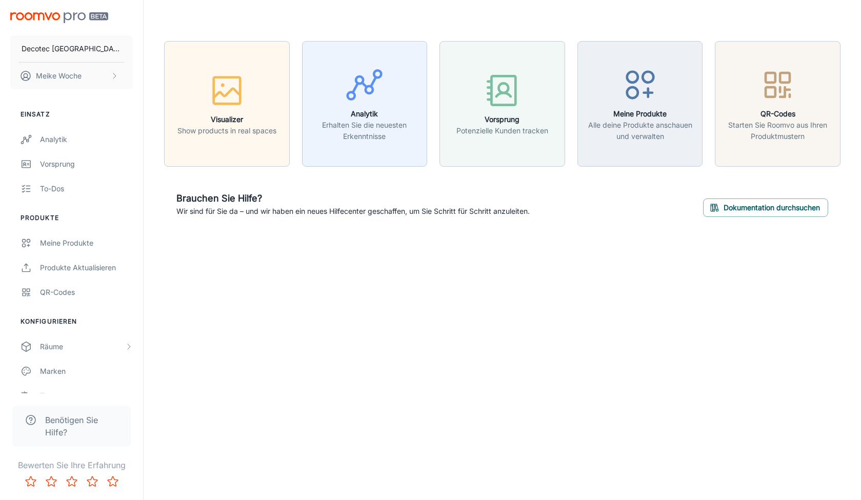
click at [74, 423] on span "Benötigen Sie Hilfe?" at bounding box center [81, 426] width 73 height 25
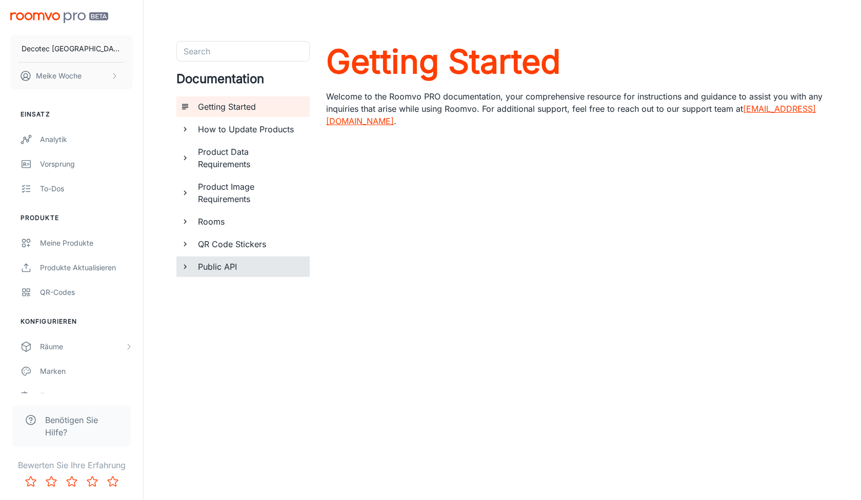
click at [246, 258] on div "Public API" at bounding box center [250, 266] width 112 height 21
click at [250, 298] on div "Getting a Refresh Token" at bounding box center [254, 289] width 103 height 21
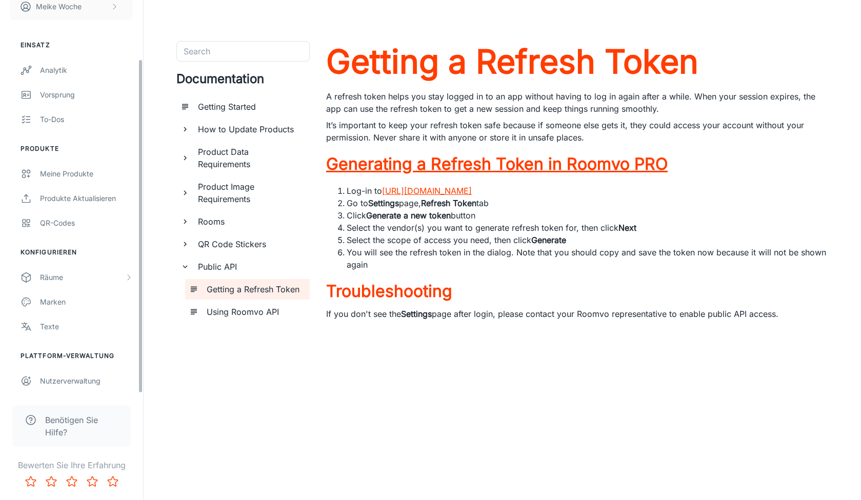
scroll to position [69, 0]
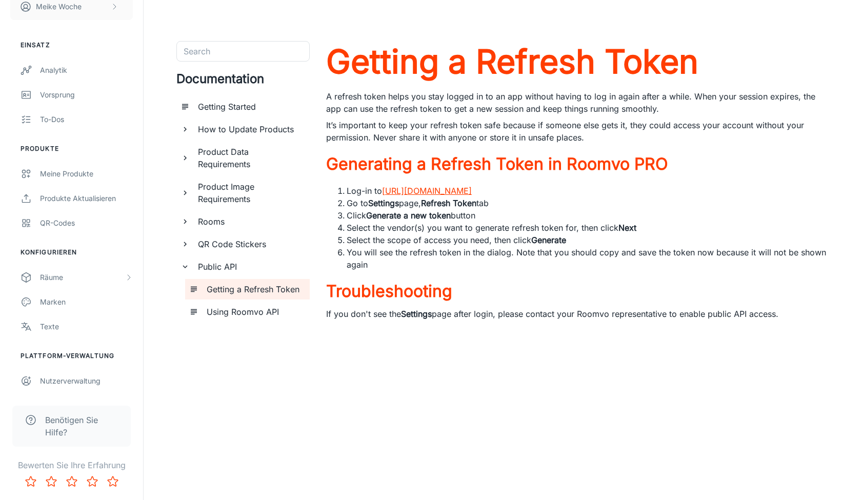
click at [224, 307] on h6 "Using Roomvo API" at bounding box center [254, 312] width 95 height 12
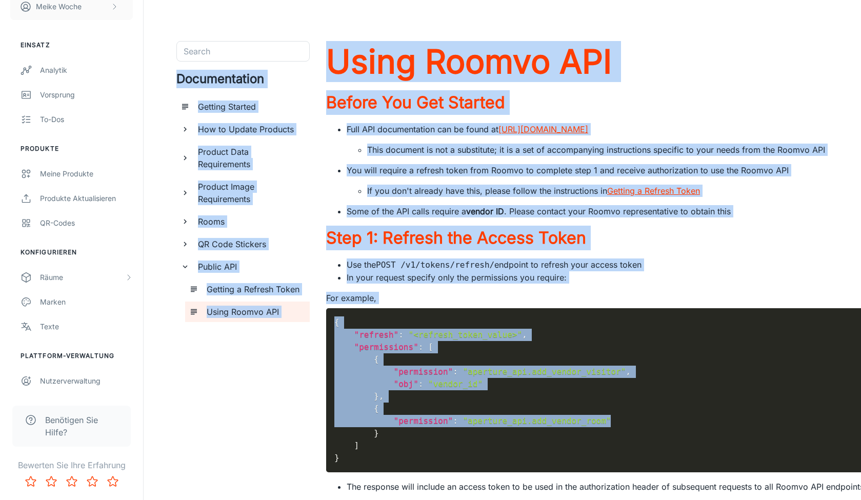
drag, startPoint x: 317, startPoint y: 56, endPoint x: 692, endPoint y: 411, distance: 516.5
drag, startPoint x: 234, startPoint y: 346, endPoint x: 277, endPoint y: 353, distance: 43.2
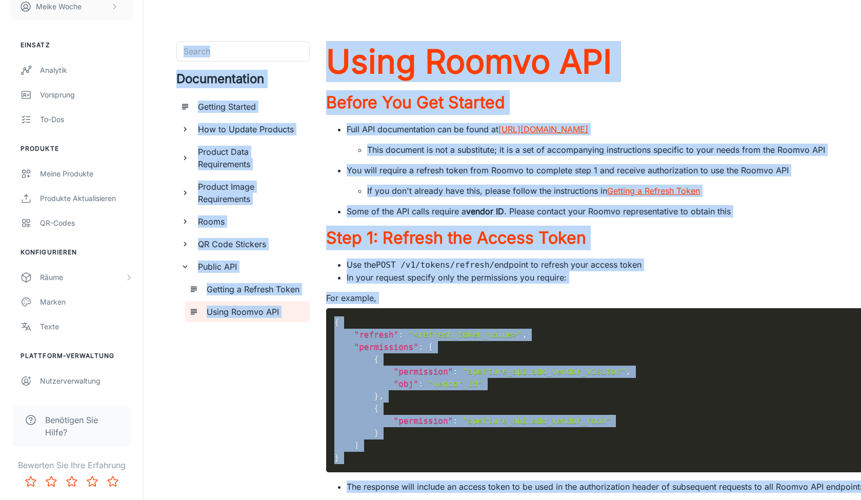
drag, startPoint x: 711, startPoint y: 471, endPoint x: 383, endPoint y: -8, distance: 580.6
click at [383, 0] on html "Decotec [GEOGRAPHIC_DATA] Meike Woche Einsatz Analytik Vorsprung To-dos Produkt…" at bounding box center [430, 250] width 861 height 500
copy div "Search Search Documentation Getting Started How to Update Products Product Data…"
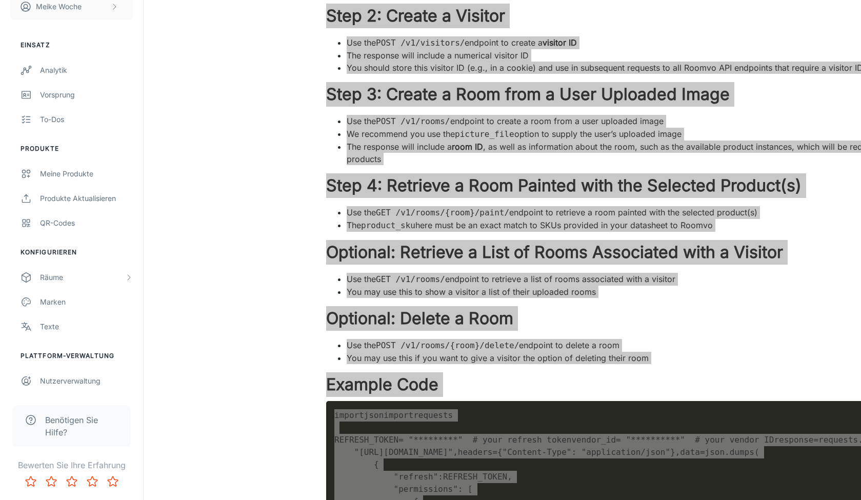
scroll to position [526, 0]
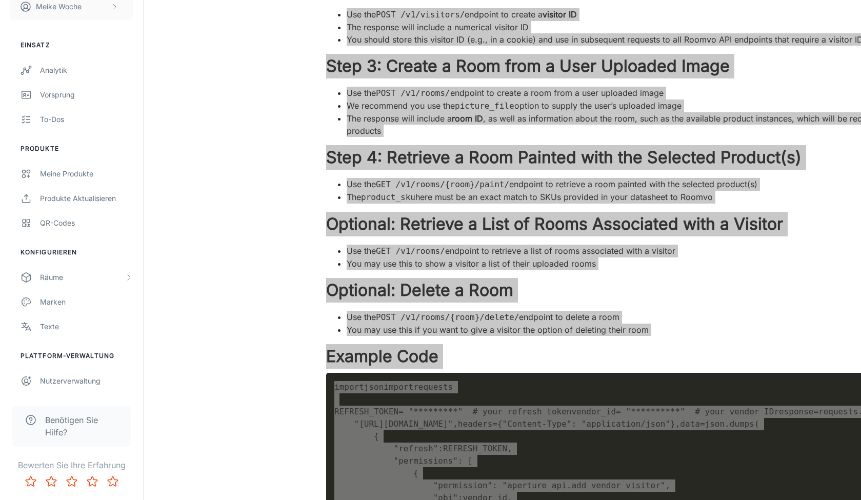
drag, startPoint x: 565, startPoint y: 90, endPoint x: 273, endPoint y: 409, distance: 432.3
click at [273, 409] on div "Search Search Documentation Getting Started How to Update Products Product Data…" at bounding box center [242, 347] width 133 height 1665
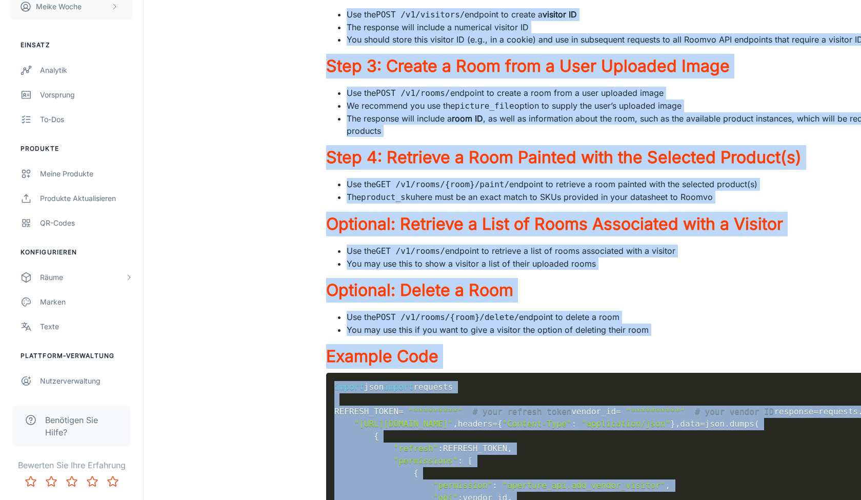
click at [273, 408] on div "Search Search Documentation Getting Started How to Update Products Product Data…" at bounding box center [242, 347] width 133 height 1665
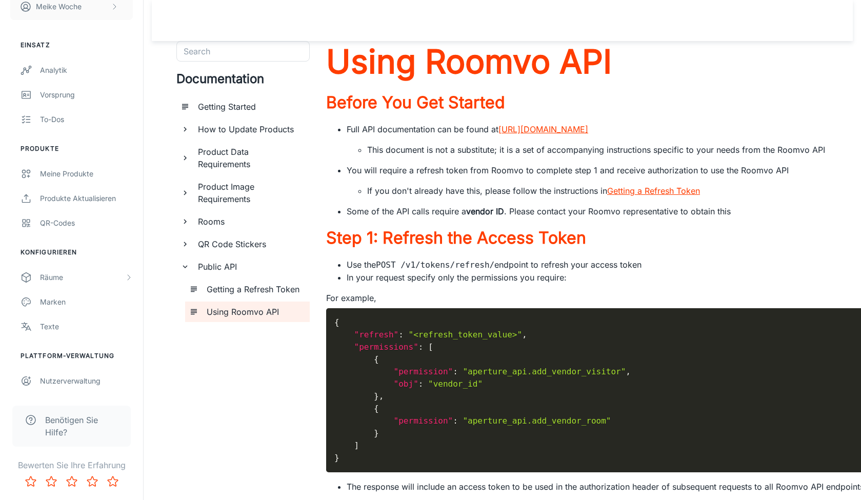
scroll to position [0, 0]
click at [216, 197] on h6 "Product Image Requirements" at bounding box center [250, 192] width 104 height 25
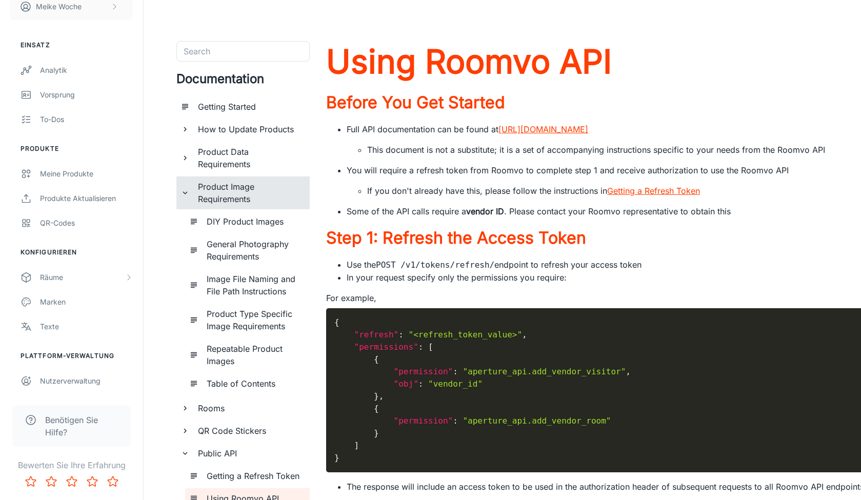
click at [211, 153] on h6 "Product Data Requirements" at bounding box center [250, 158] width 104 height 25
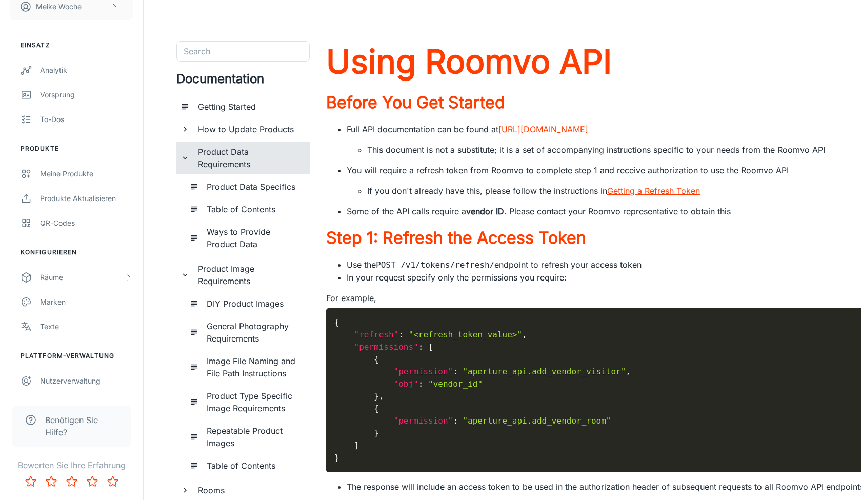
click at [224, 128] on h6 "How to Update Products" at bounding box center [250, 129] width 104 height 12
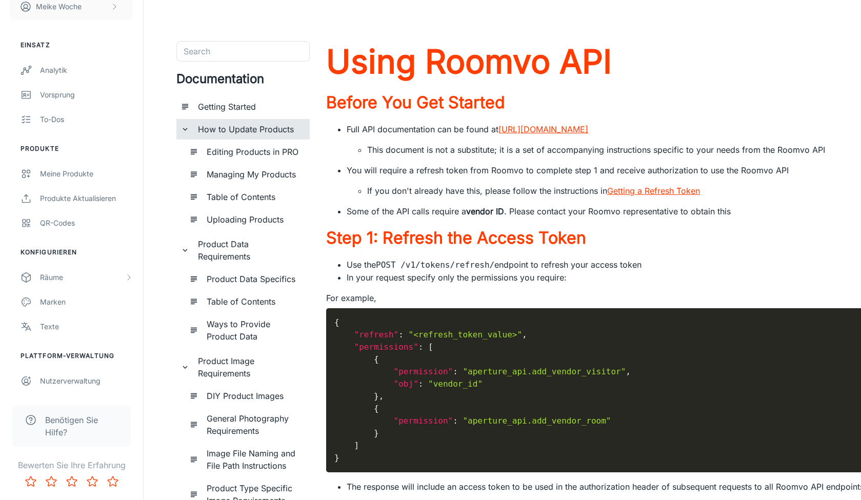
click at [236, 66] on div "Documentation Getting Started How to Update Products Editing Products in PRO Ma…" at bounding box center [242, 375] width 133 height 626
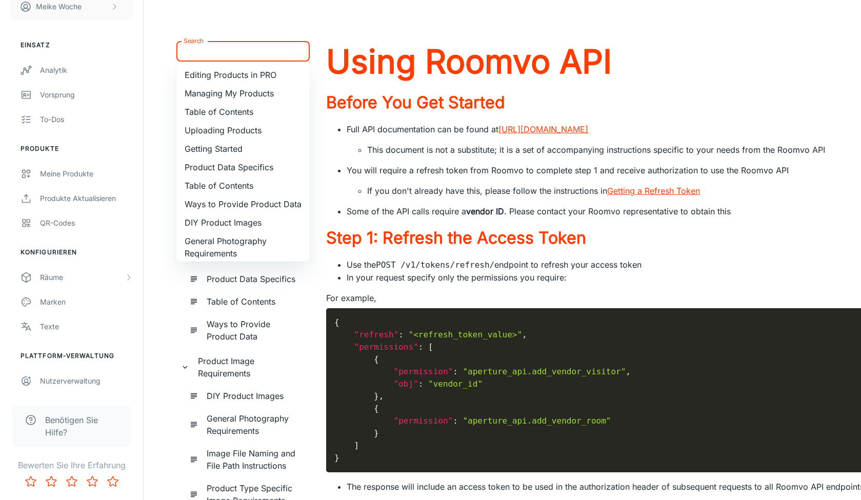
click at [235, 50] on input "Search" at bounding box center [234, 51] width 110 height 14
click at [736, 78] on h1 "Using Roomvo API" at bounding box center [709, 61] width 767 height 41
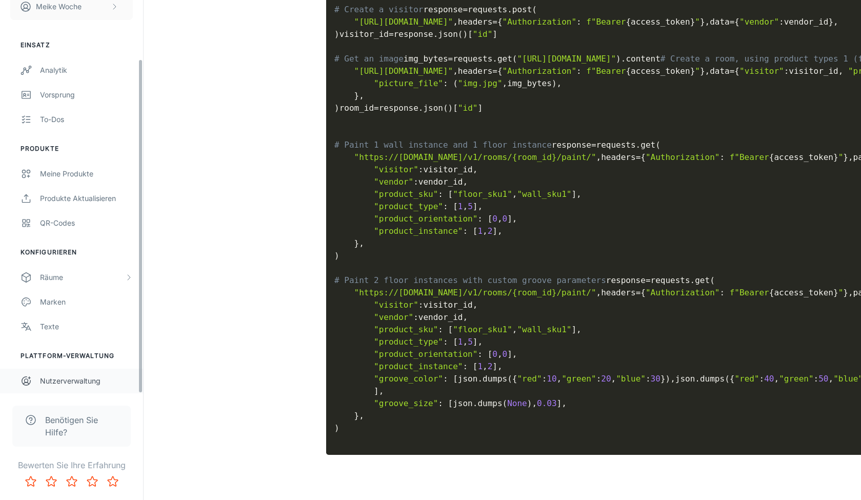
scroll to position [69, 0]
click at [67, 416] on span "Benötigen Sie Hilfe?" at bounding box center [81, 426] width 73 height 25
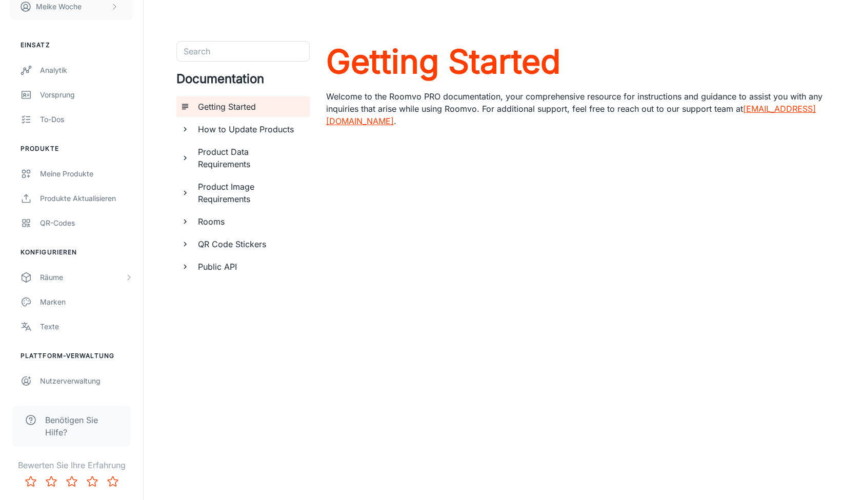
click at [383, 125] on link "[EMAIL_ADDRESS][DOMAIN_NAME]" at bounding box center [571, 115] width 490 height 23
drag, startPoint x: 325, startPoint y: 122, endPoint x: 412, endPoint y: 124, distance: 87.2
click at [412, 124] on div "Search Search Documentation Getting Started How to Update Products Product Data…" at bounding box center [502, 227] width 652 height 373
copy p "[EMAIL_ADDRESS][DOMAIN_NAME]"
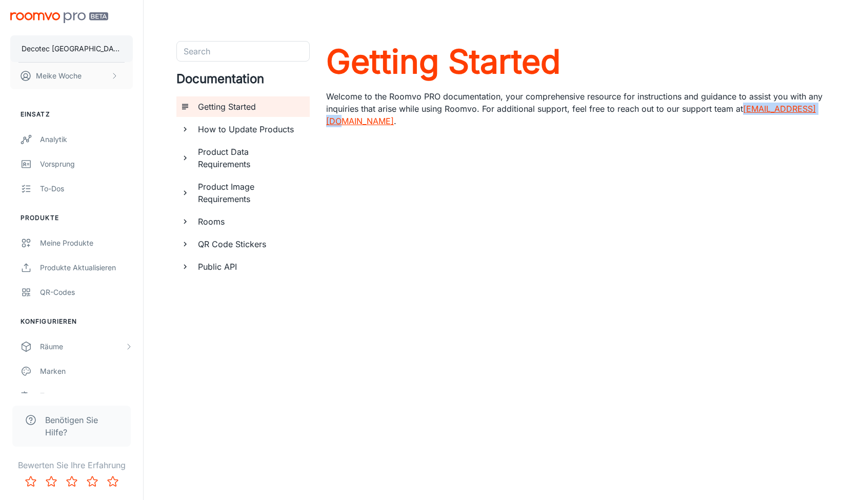
click at [61, 48] on p "Decotec [GEOGRAPHIC_DATA]" at bounding box center [72, 48] width 100 height 11
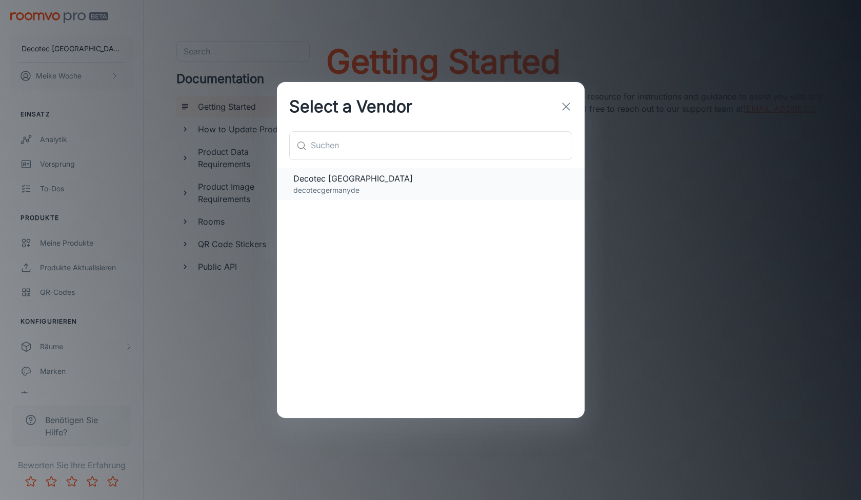
click at [357, 202] on div "Decotec [GEOGRAPHIC_DATA] decotecgermanyde" at bounding box center [431, 293] width 308 height 250
click at [356, 187] on p "decotecgermanyde" at bounding box center [430, 190] width 275 height 11
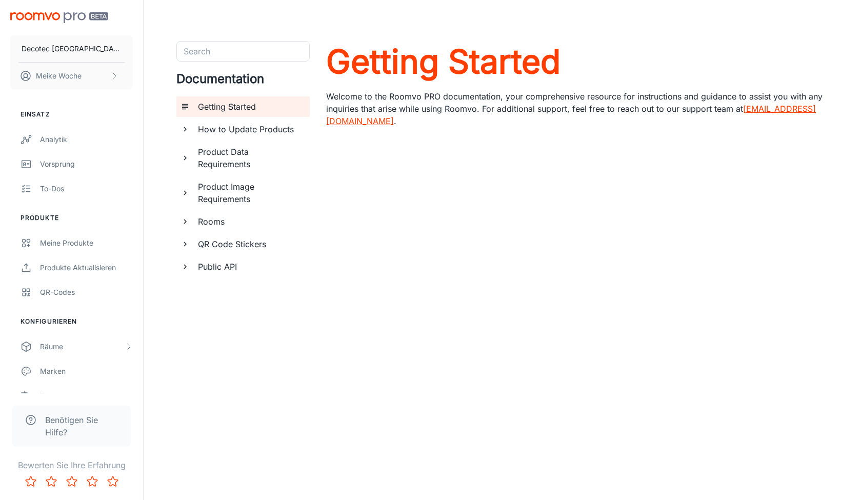
click at [64, 26] on div "Decotec [GEOGRAPHIC_DATA] Meike Woche" at bounding box center [71, 48] width 143 height 97
click at [54, 64] on button "Meike Woche" at bounding box center [71, 76] width 123 height 27
click at [156, 72] on li "Benutzerprofil" at bounding box center [165, 75] width 64 height 17
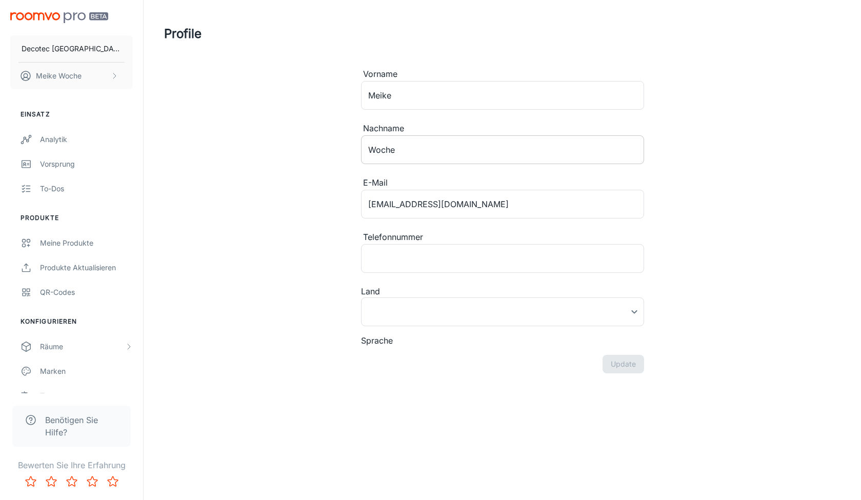
type input "[GEOGRAPHIC_DATA]"
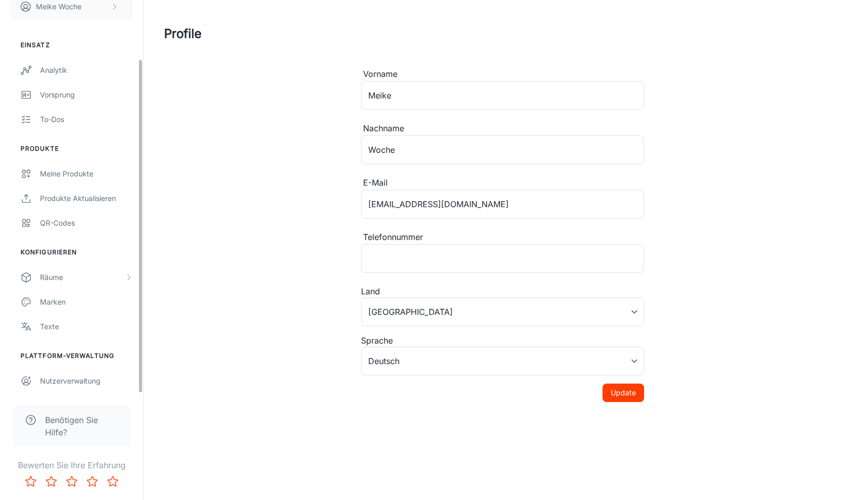
scroll to position [69, 0]
click at [89, 366] on ul "Plattform-Verwaltung Nutzerverwaltung" at bounding box center [71, 372] width 143 height 42
click at [83, 375] on div "Nutzerverwaltung" at bounding box center [86, 380] width 93 height 11
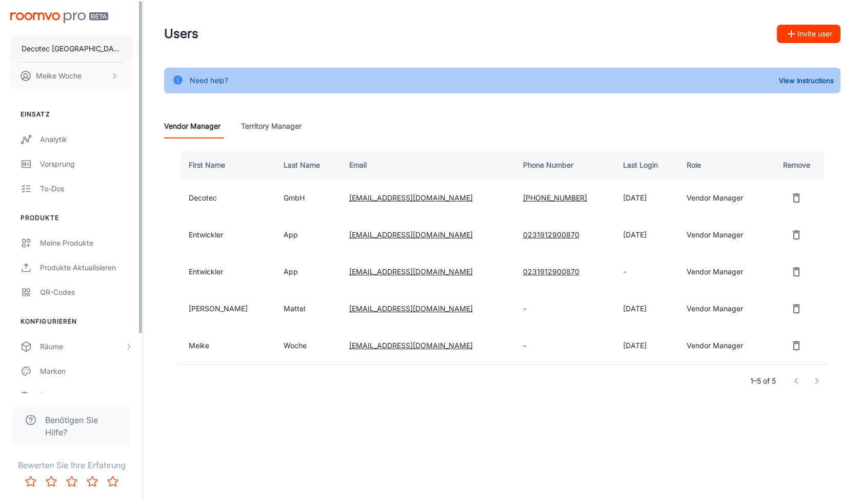
click at [57, 47] on p "Decotec [GEOGRAPHIC_DATA]" at bounding box center [72, 48] width 100 height 11
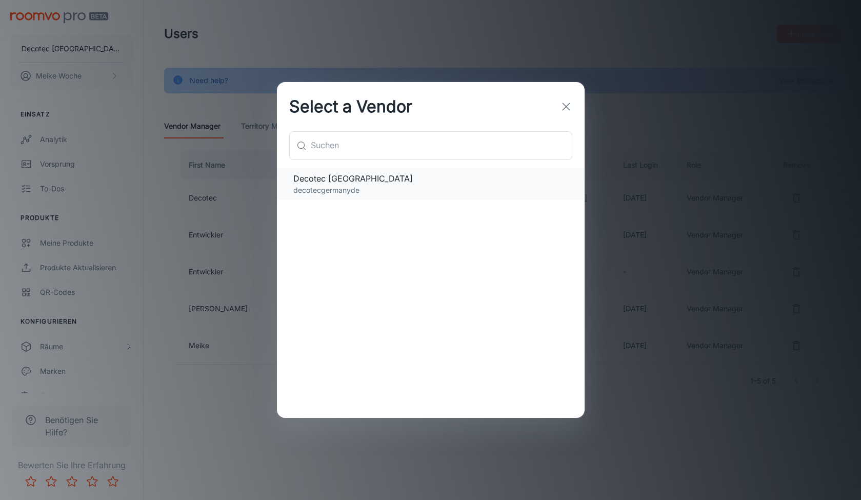
drag, startPoint x: 335, startPoint y: 199, endPoint x: 306, endPoint y: 182, distance: 34.5
click at [307, 182] on div "Decotec [GEOGRAPHIC_DATA] decotecgermanyde" at bounding box center [431, 293] width 308 height 250
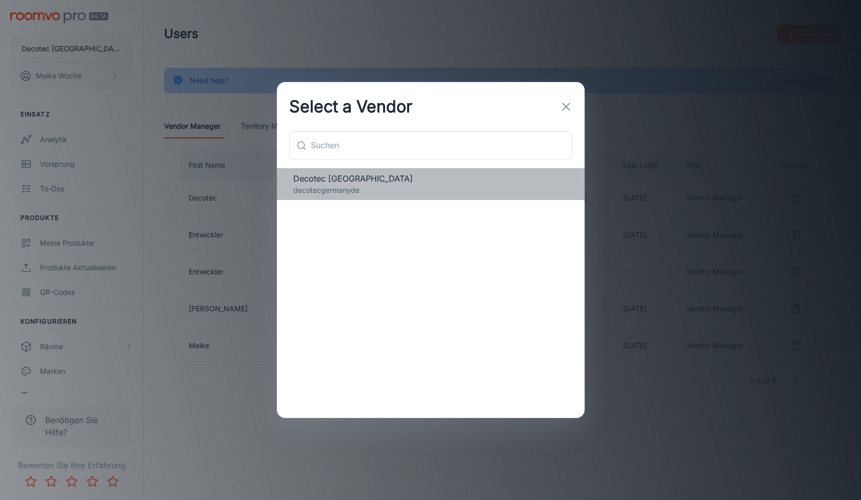
drag, startPoint x: 288, startPoint y: 188, endPoint x: 404, endPoint y: 195, distance: 116.1
click at [404, 195] on div "Decotec [GEOGRAPHIC_DATA] decotecgermanyde" at bounding box center [431, 184] width 308 height 32
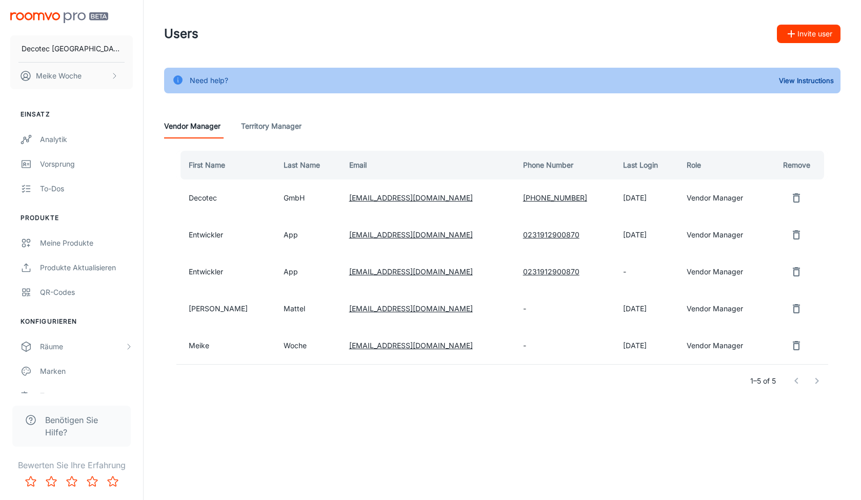
click at [200, 345] on td "Meike" at bounding box center [225, 345] width 99 height 37
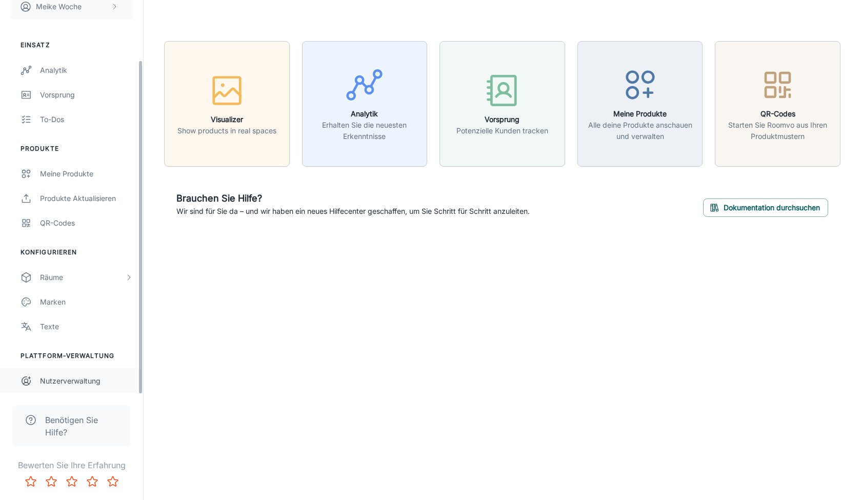
scroll to position [69, 0]
click at [70, 374] on link "Nutzerverwaltung" at bounding box center [71, 381] width 143 height 25
